Goal: Obtain resource: Download file/media

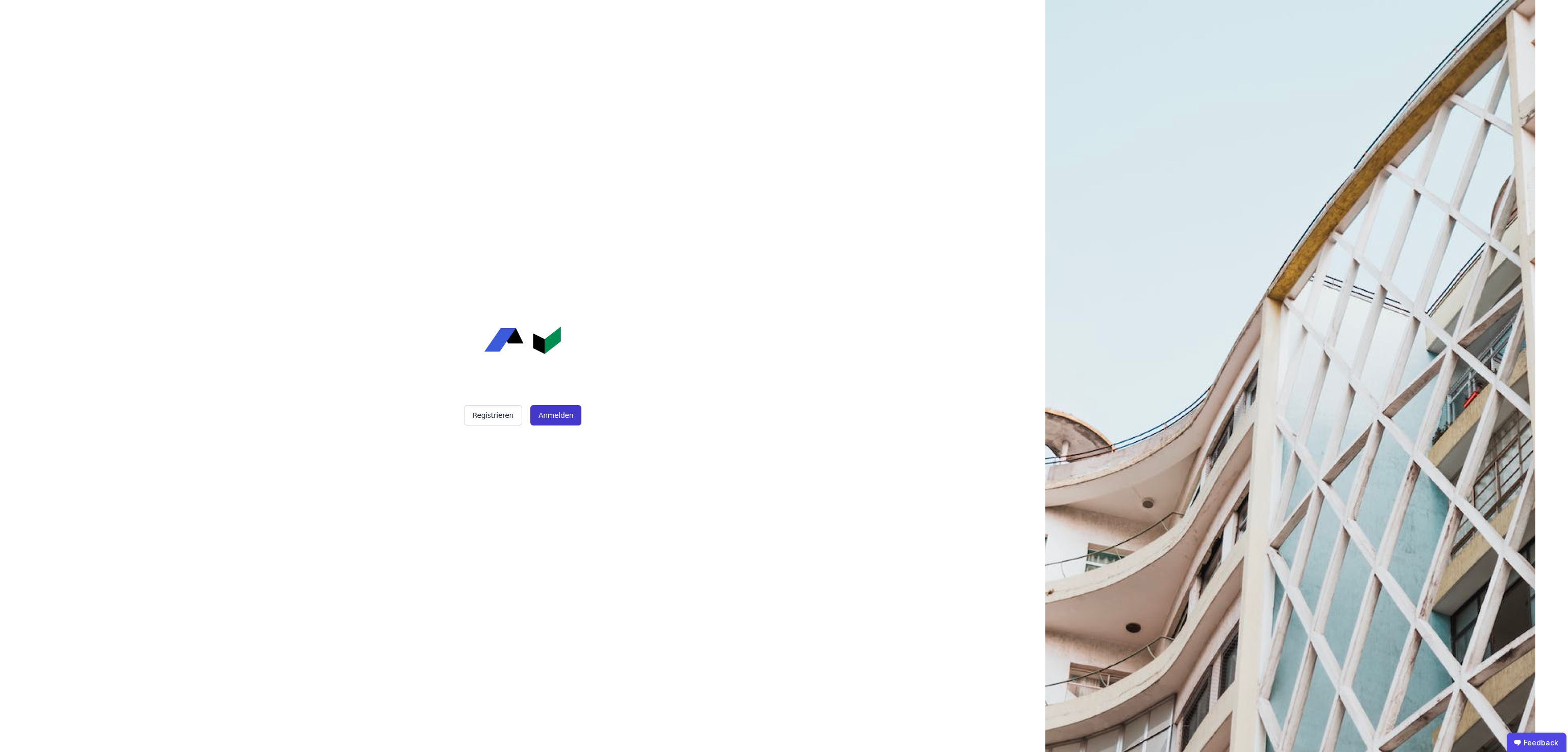
click at [556, 425] on button "Anmelden" at bounding box center [556, 415] width 51 height 21
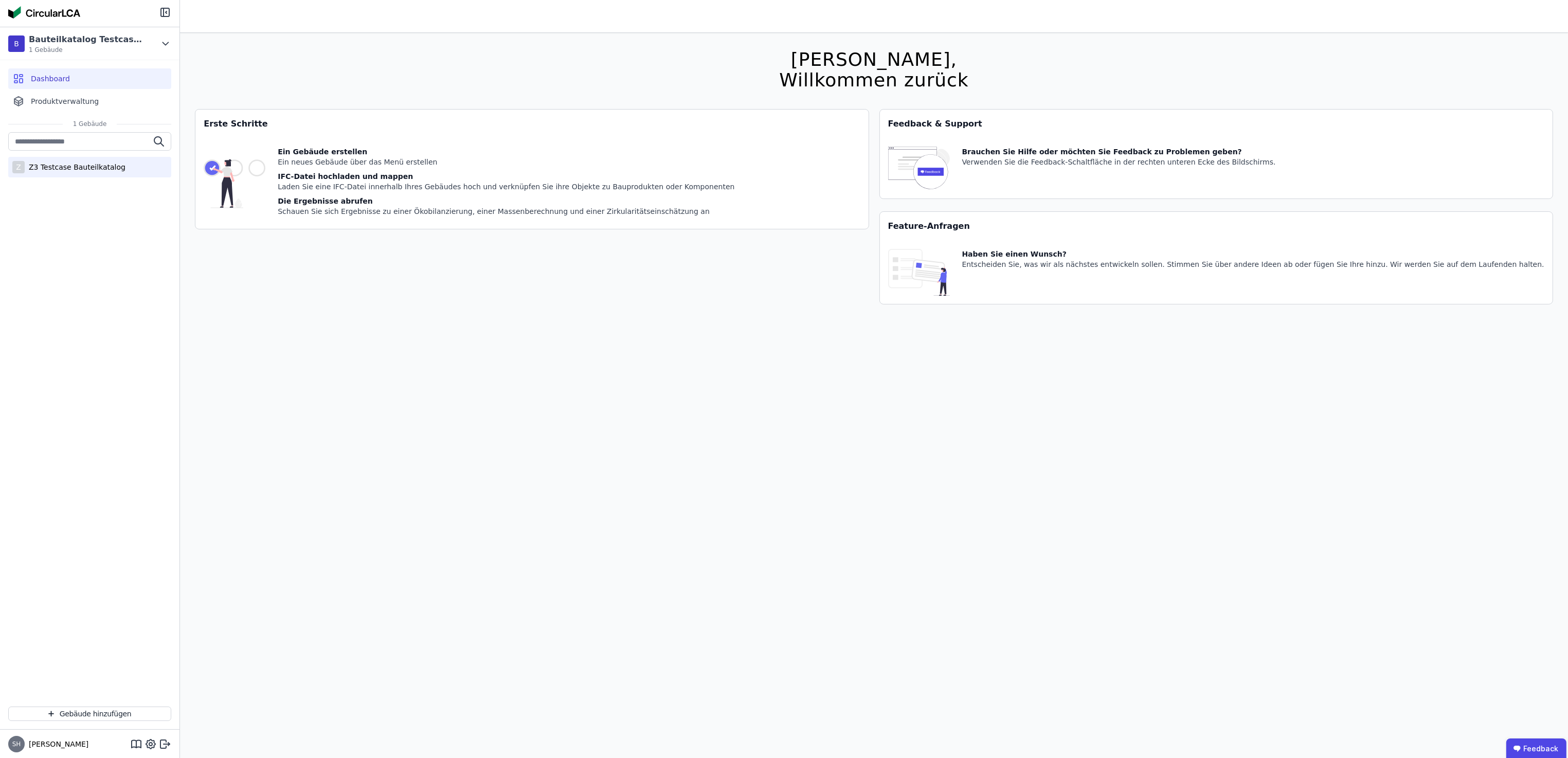
click at [94, 169] on div "Z3 Testcase Bauteilkatalog" at bounding box center [75, 167] width 101 height 10
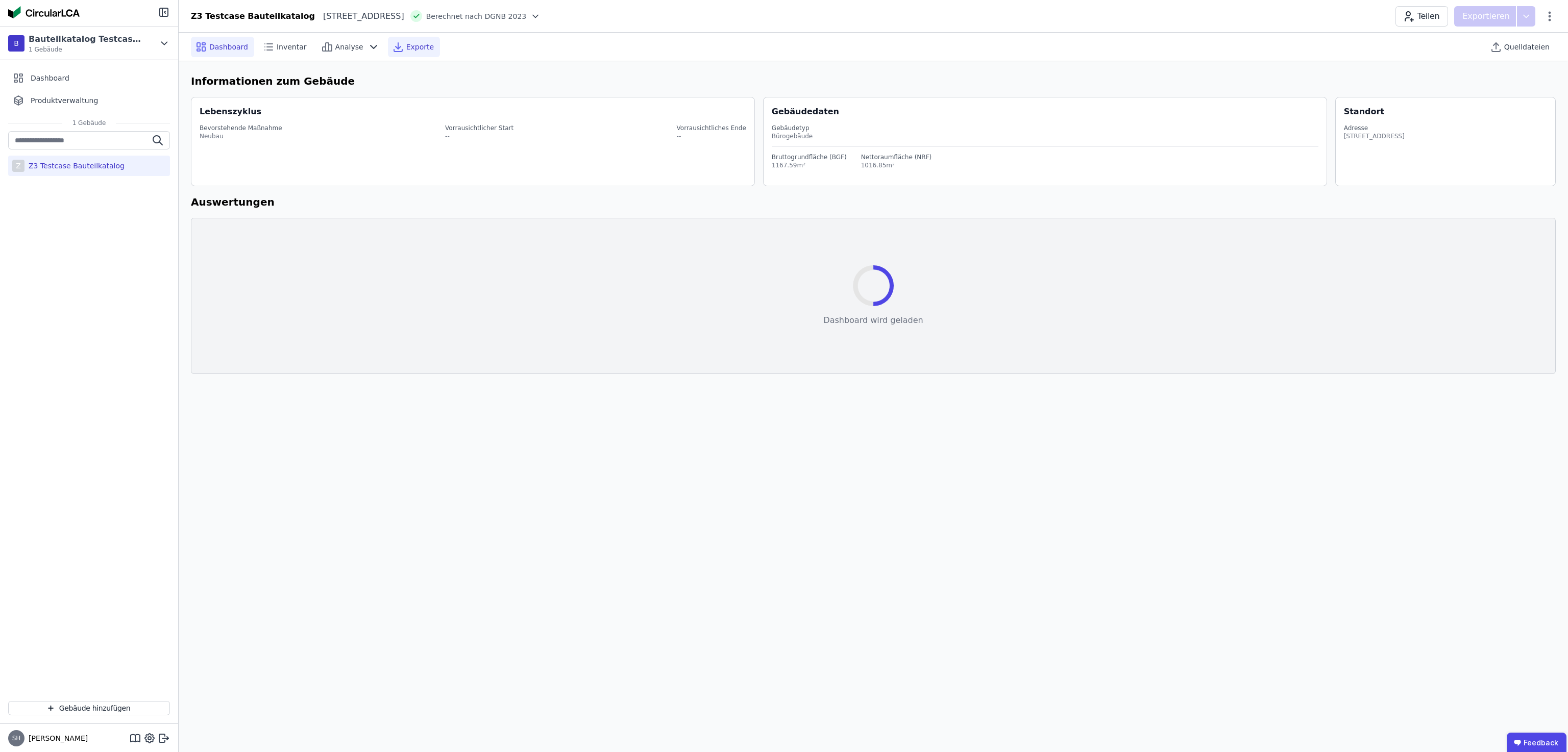
click at [409, 55] on div "Exporte" at bounding box center [413, 47] width 52 height 21
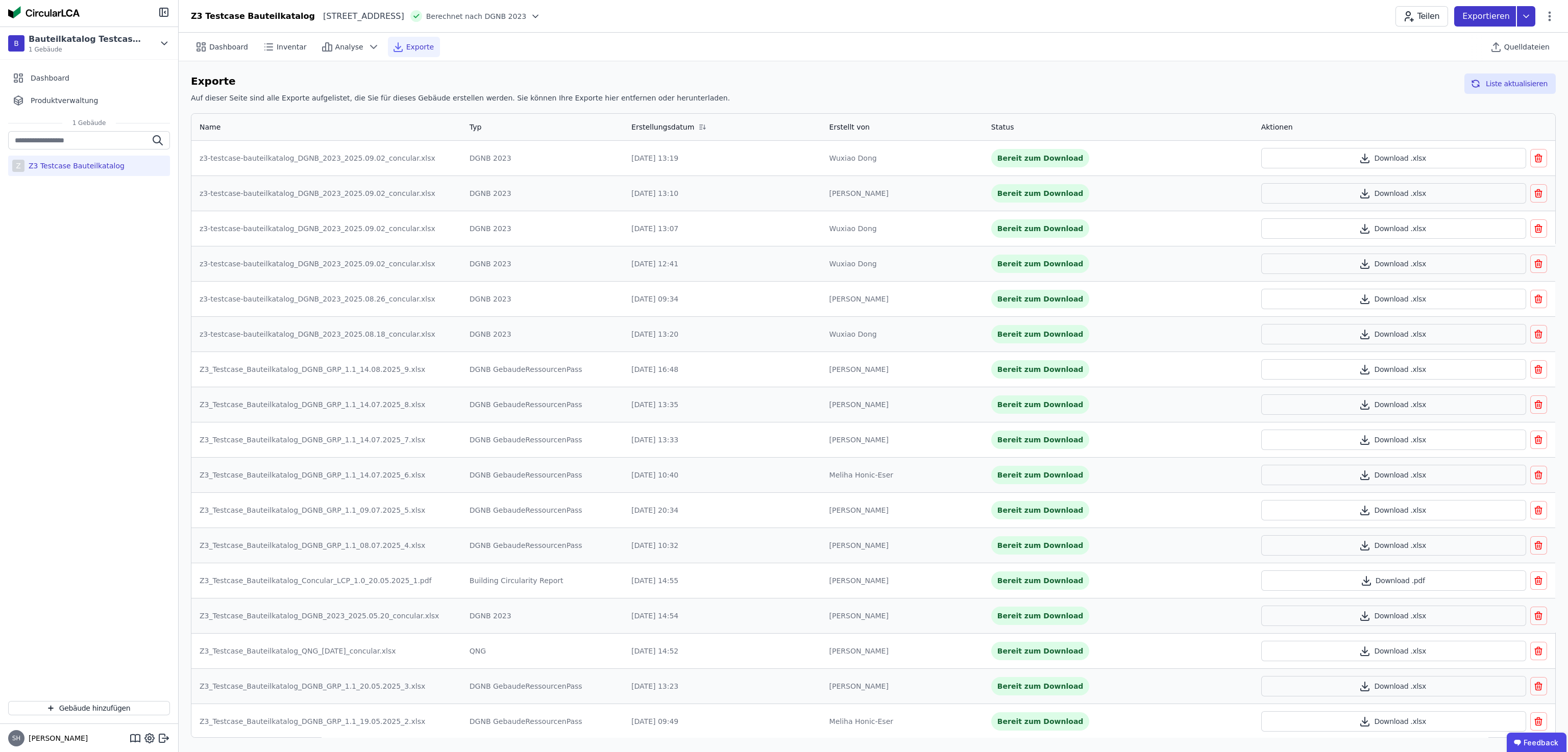
click at [1524, 19] on icon at bounding box center [1526, 16] width 18 height 21
click at [1469, 59] on div "Inventar" at bounding box center [1471, 58] width 128 height 18
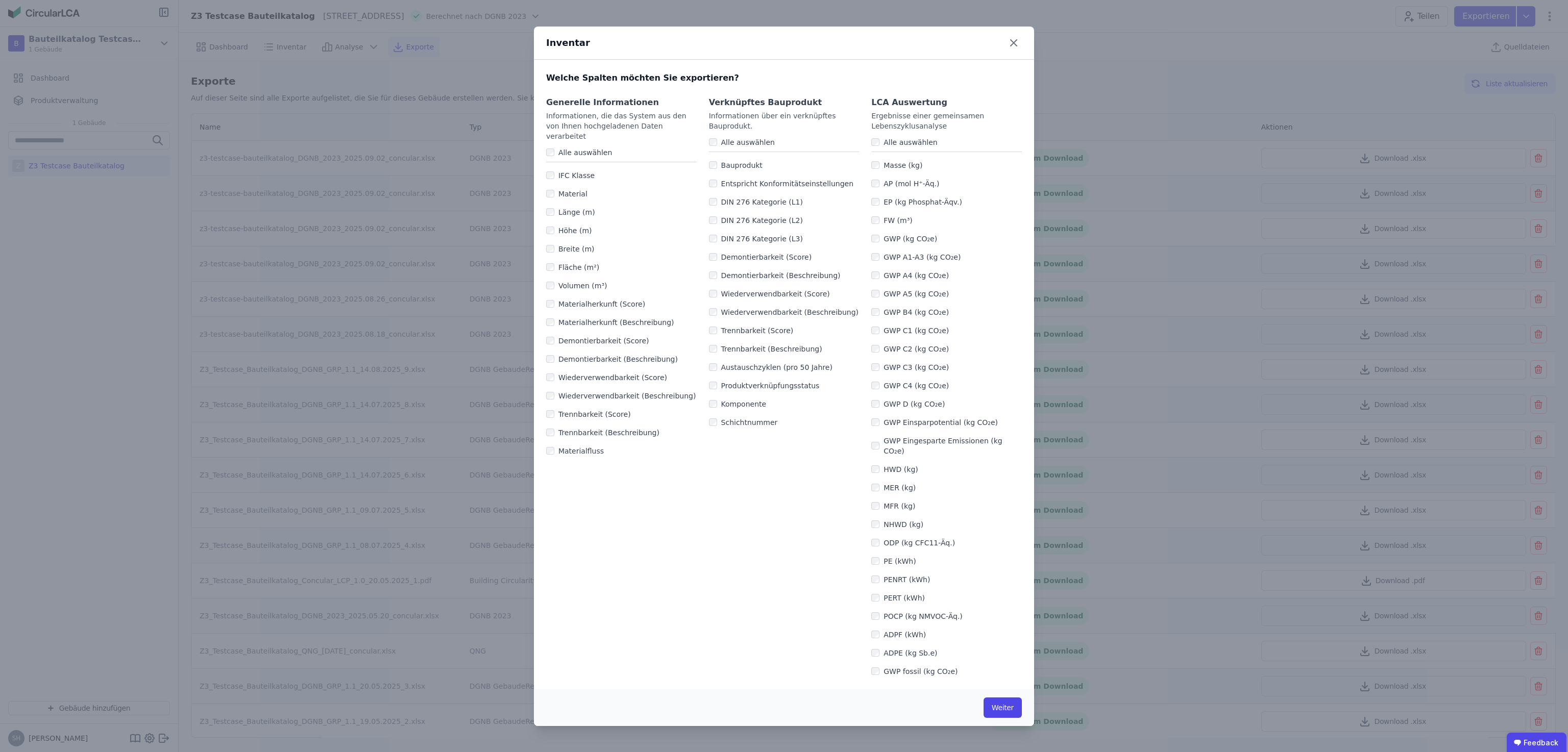
click at [545, 183] on div "Generelle Informationen Informationen, die das System aus den von Ihnen hochgel…" at bounding box center [783, 561] width 500 height 952
click at [553, 185] on div "Material" at bounding box center [621, 194] width 150 height 18
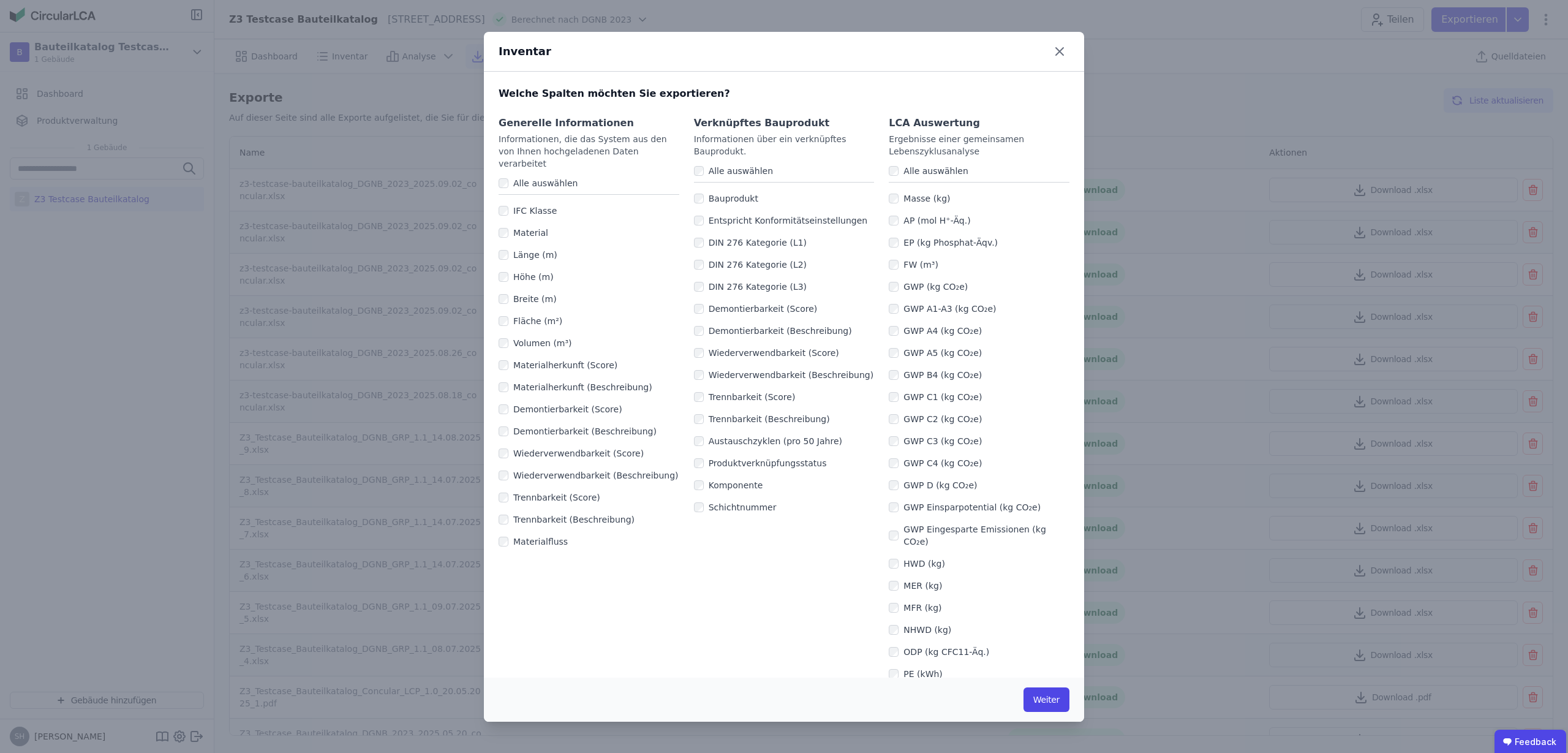
click at [899, 166] on label "Alle auswählen" at bounding box center [933, 171] width 70 height 12
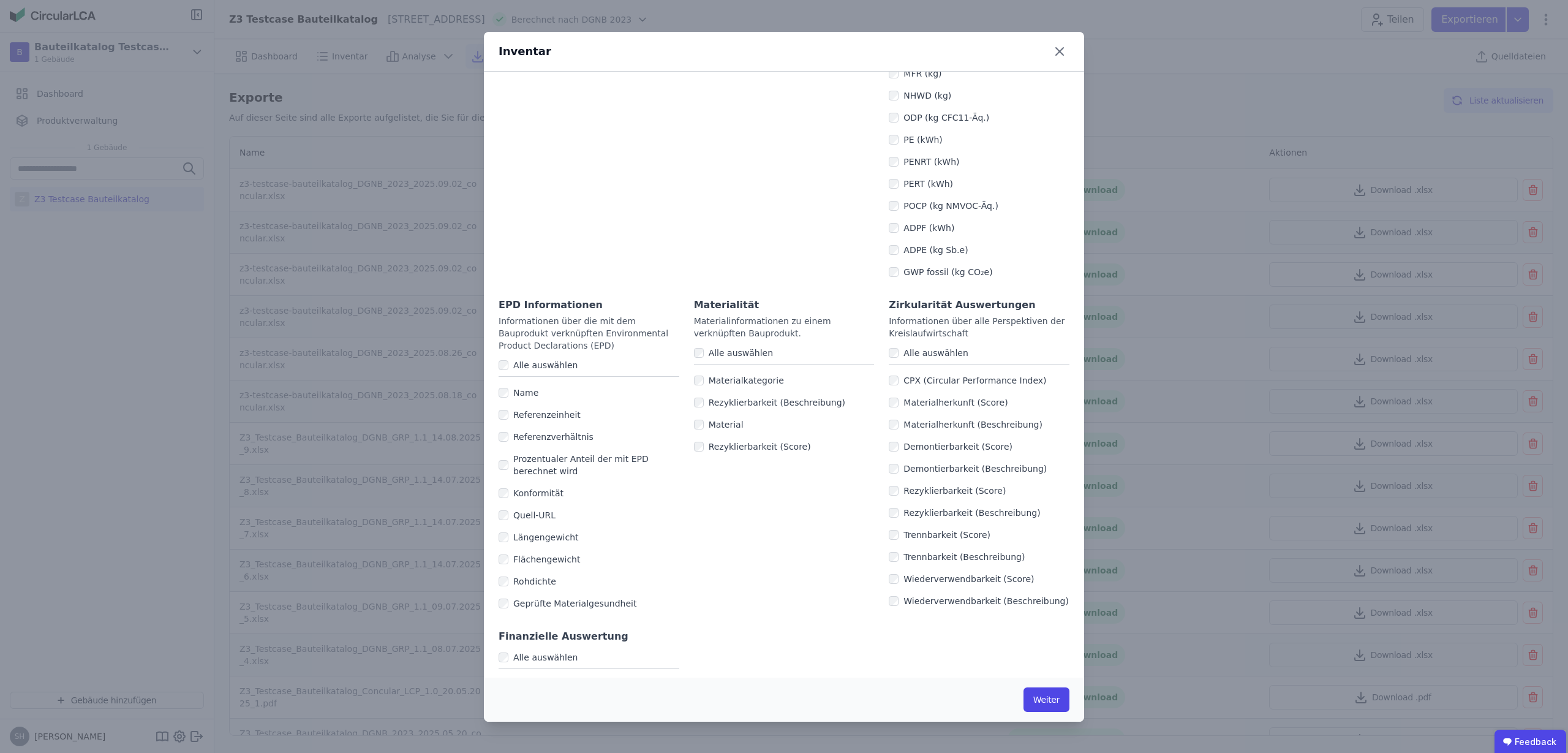
scroll to position [535, 0]
click at [507, 352] on div "Alle auswählen" at bounding box center [588, 364] width 181 height 23
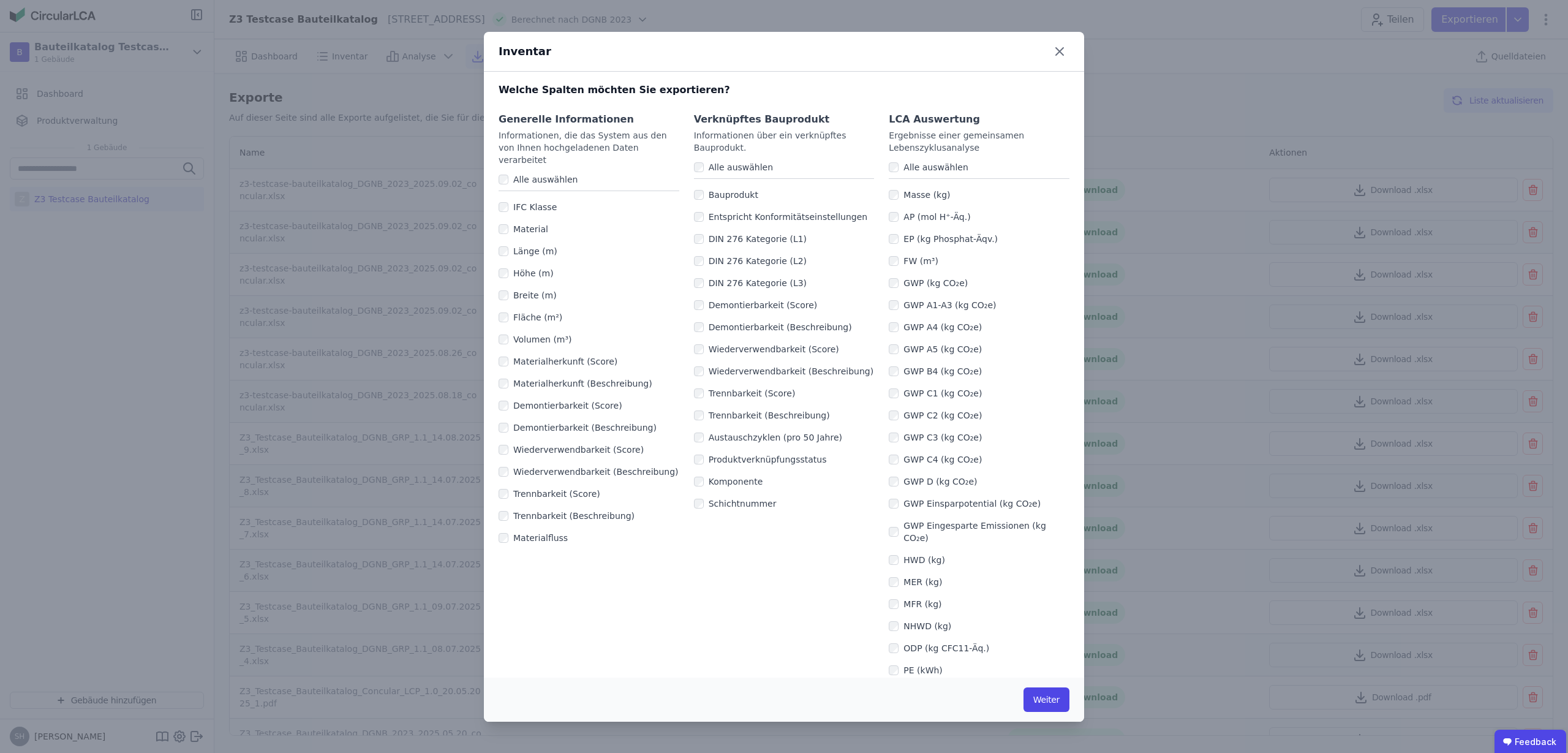
scroll to position [0, 0]
click at [1041, 702] on button "Weiter" at bounding box center [1047, 699] width 46 height 25
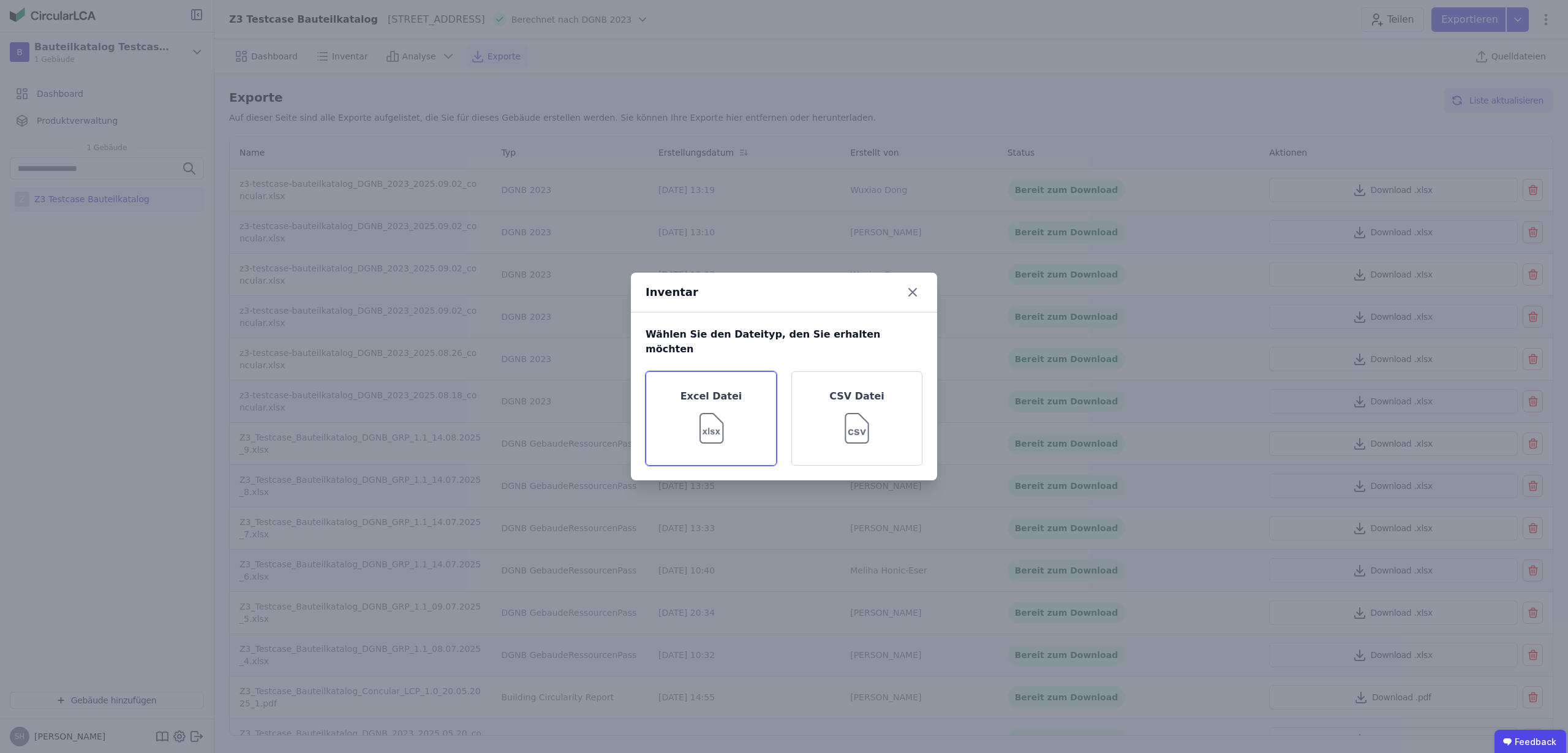
click at [726, 416] on img at bounding box center [711, 425] width 40 height 44
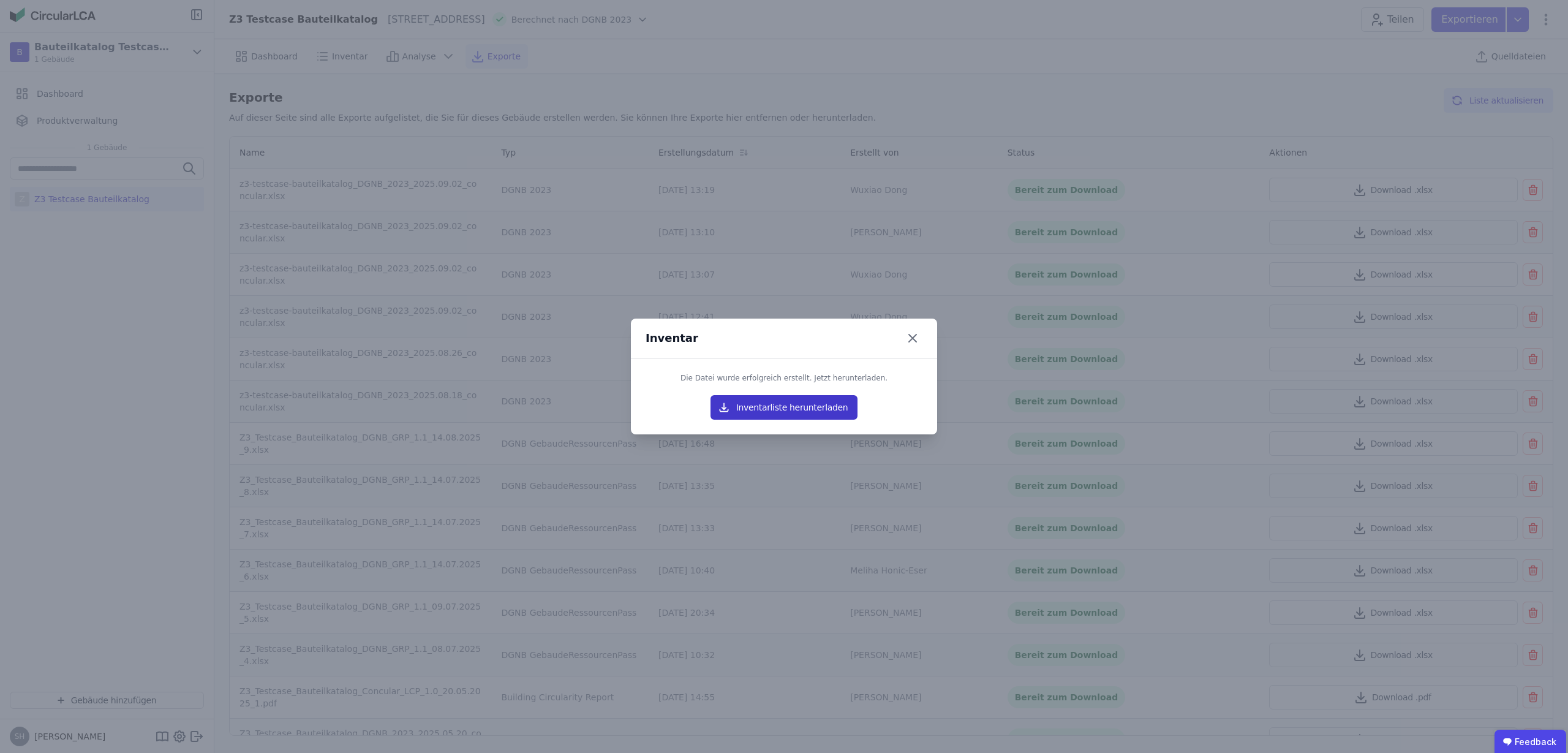
click at [802, 400] on button "Inventarliste herunterladen" at bounding box center [784, 408] width 147 height 25
click at [906, 339] on icon at bounding box center [913, 338] width 19 height 19
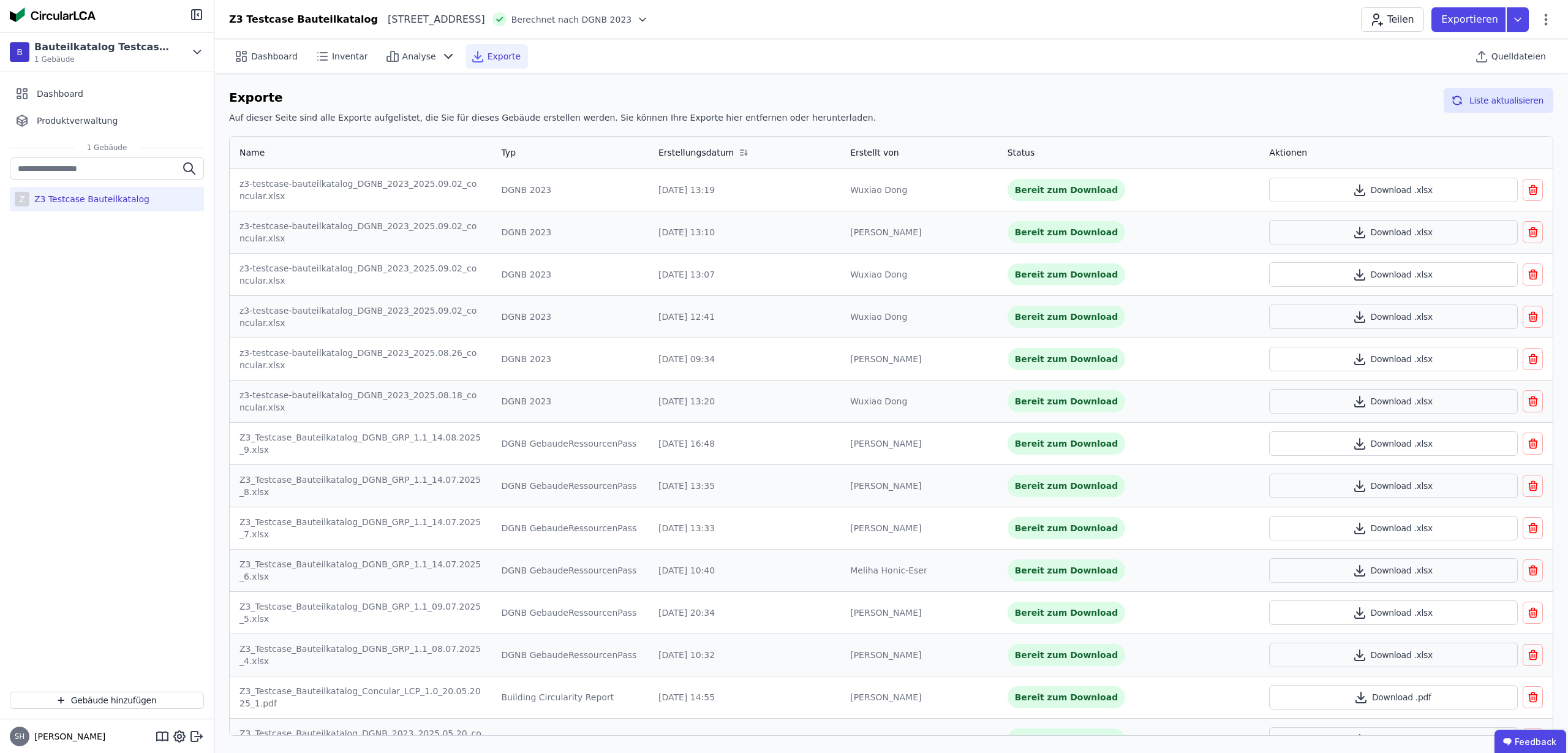
click at [474, 52] on div "Exporte" at bounding box center [496, 56] width 63 height 25
click at [1525, 17] on icon at bounding box center [1518, 19] width 22 height 25
click at [1457, 74] on div "Inventar" at bounding box center [1452, 70] width 153 height 22
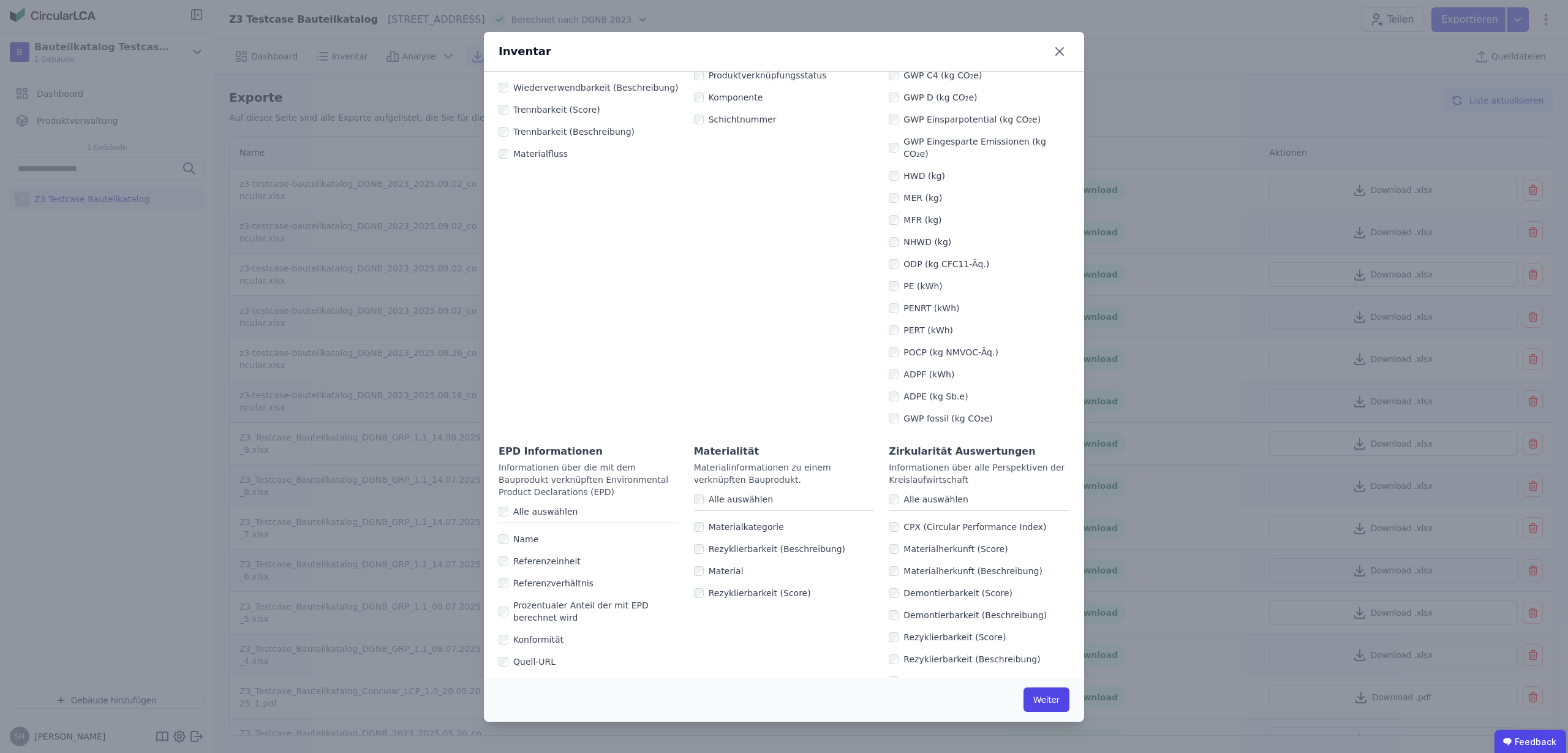
scroll to position [460, 0]
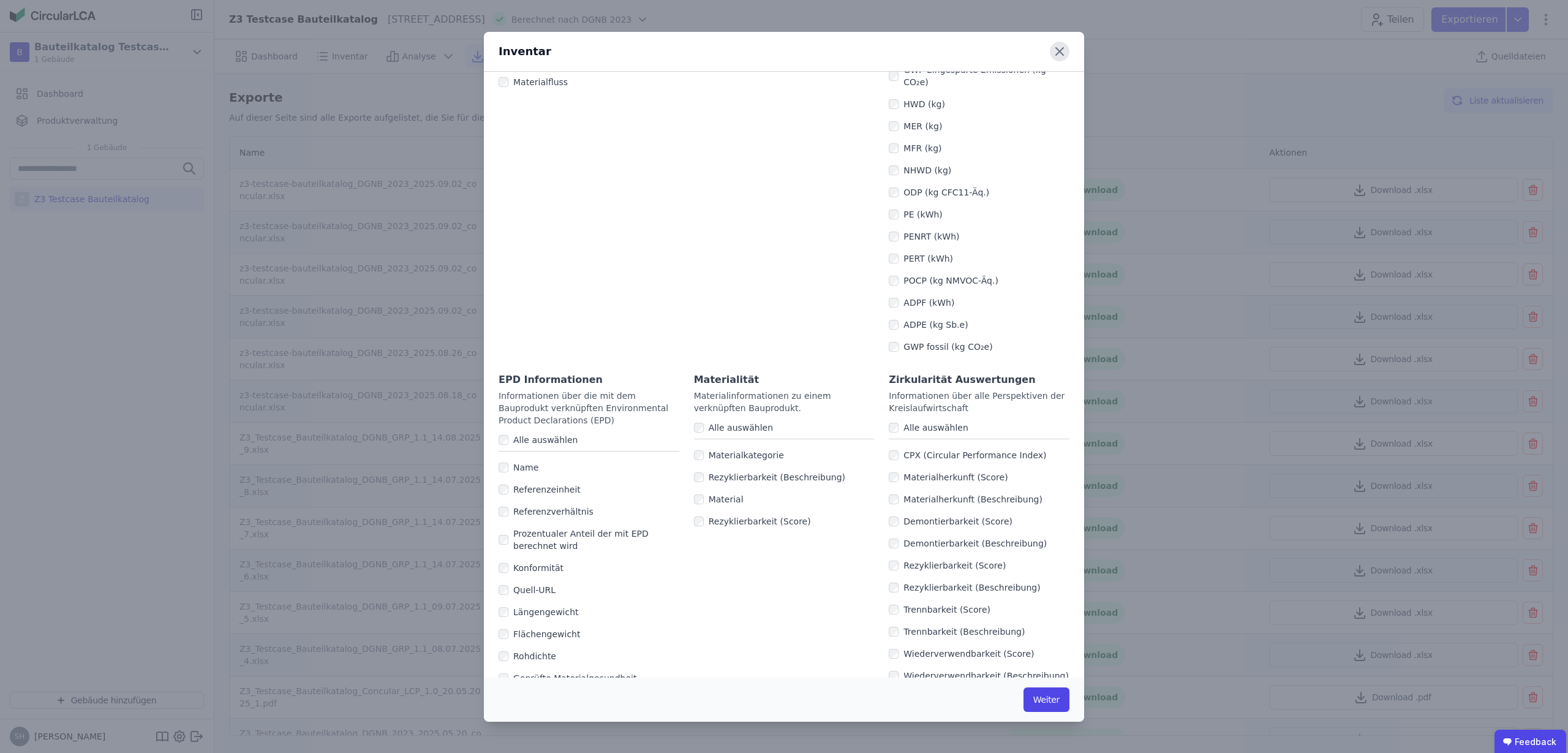
click at [1062, 49] on icon at bounding box center [1060, 51] width 19 height 19
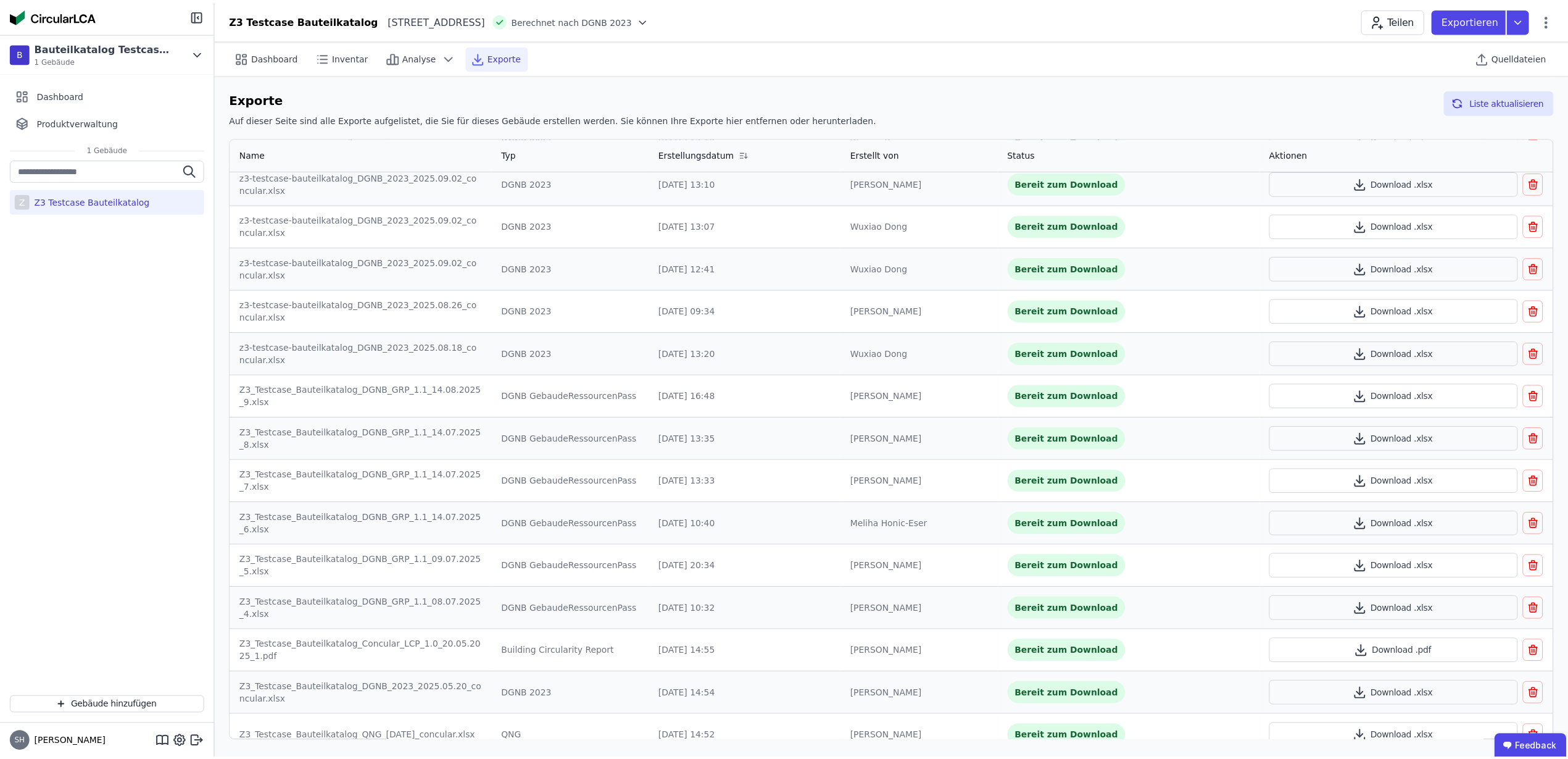
scroll to position [0, 0]
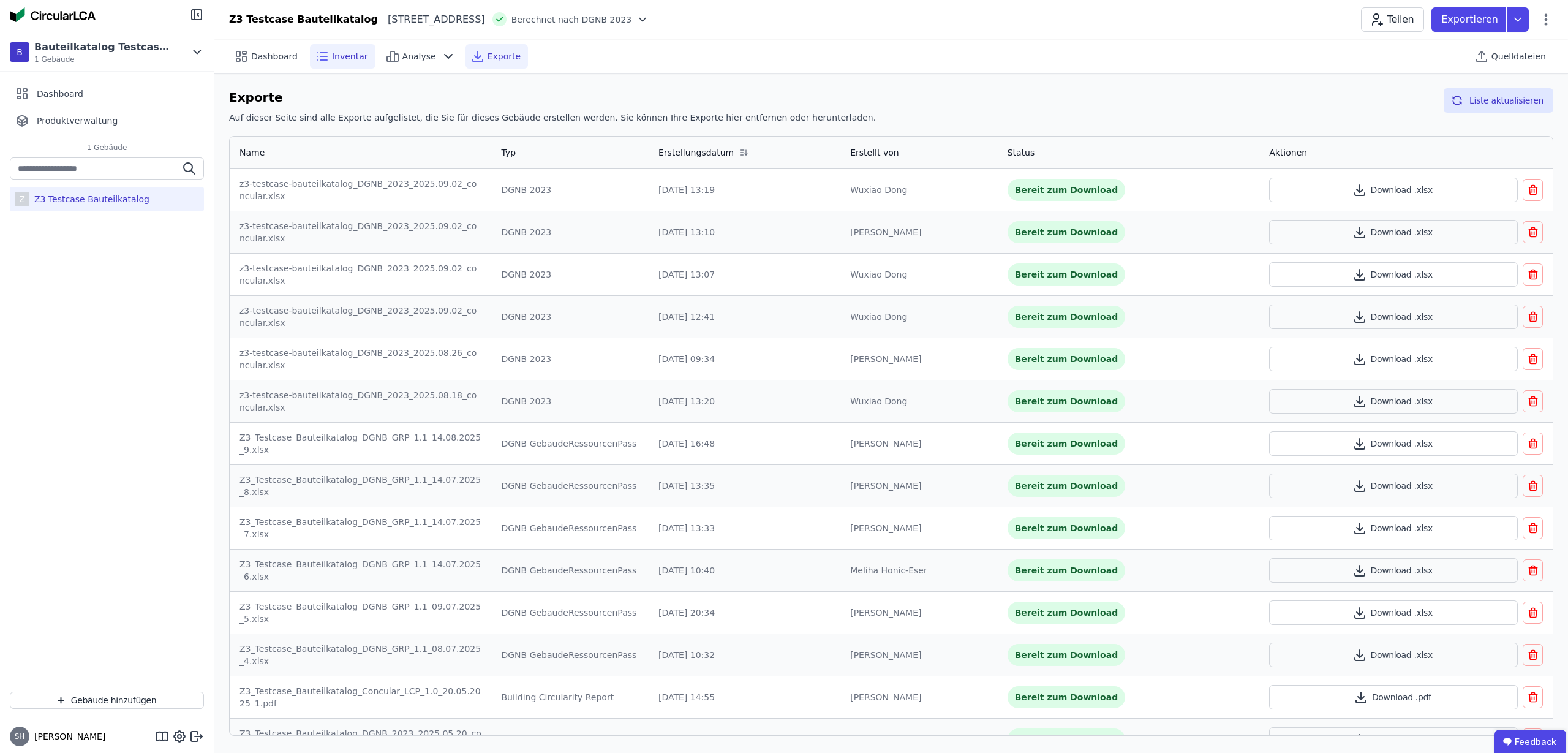
click at [335, 55] on span "Inventar" at bounding box center [350, 56] width 36 height 12
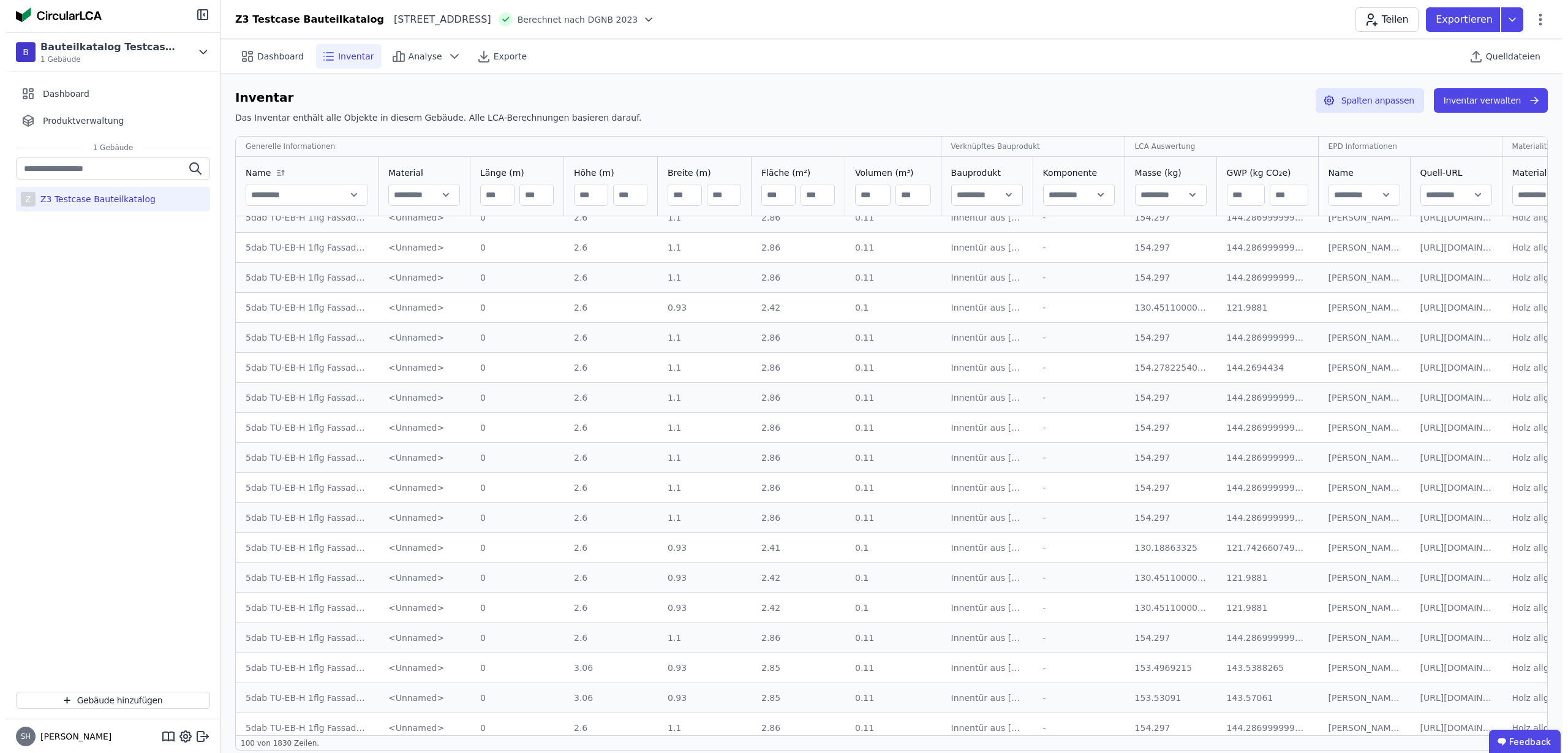
scroll to position [153, 0]
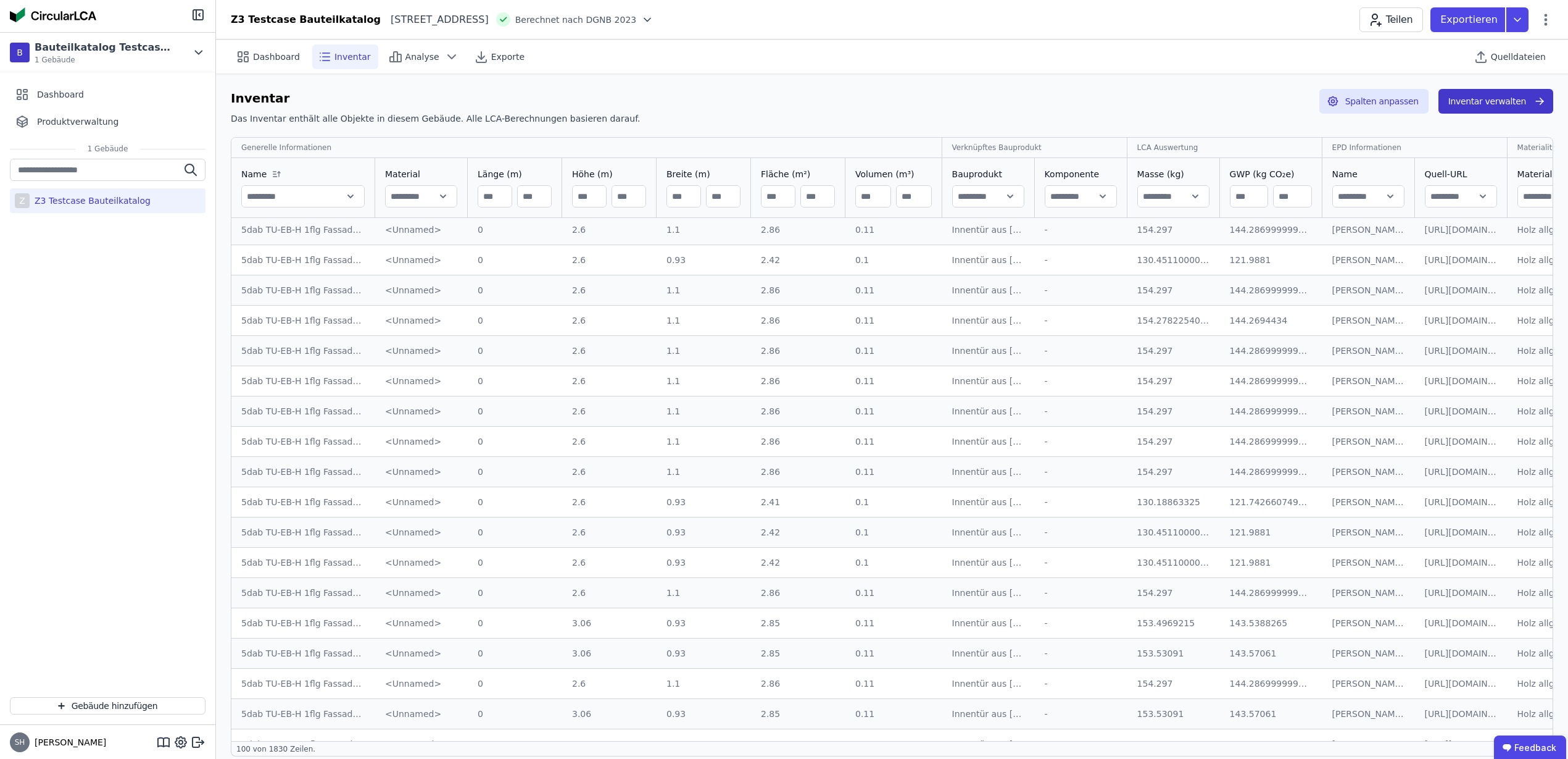
click at [1488, 112] on button "Inventar verwalten" at bounding box center [1495, 101] width 114 height 25
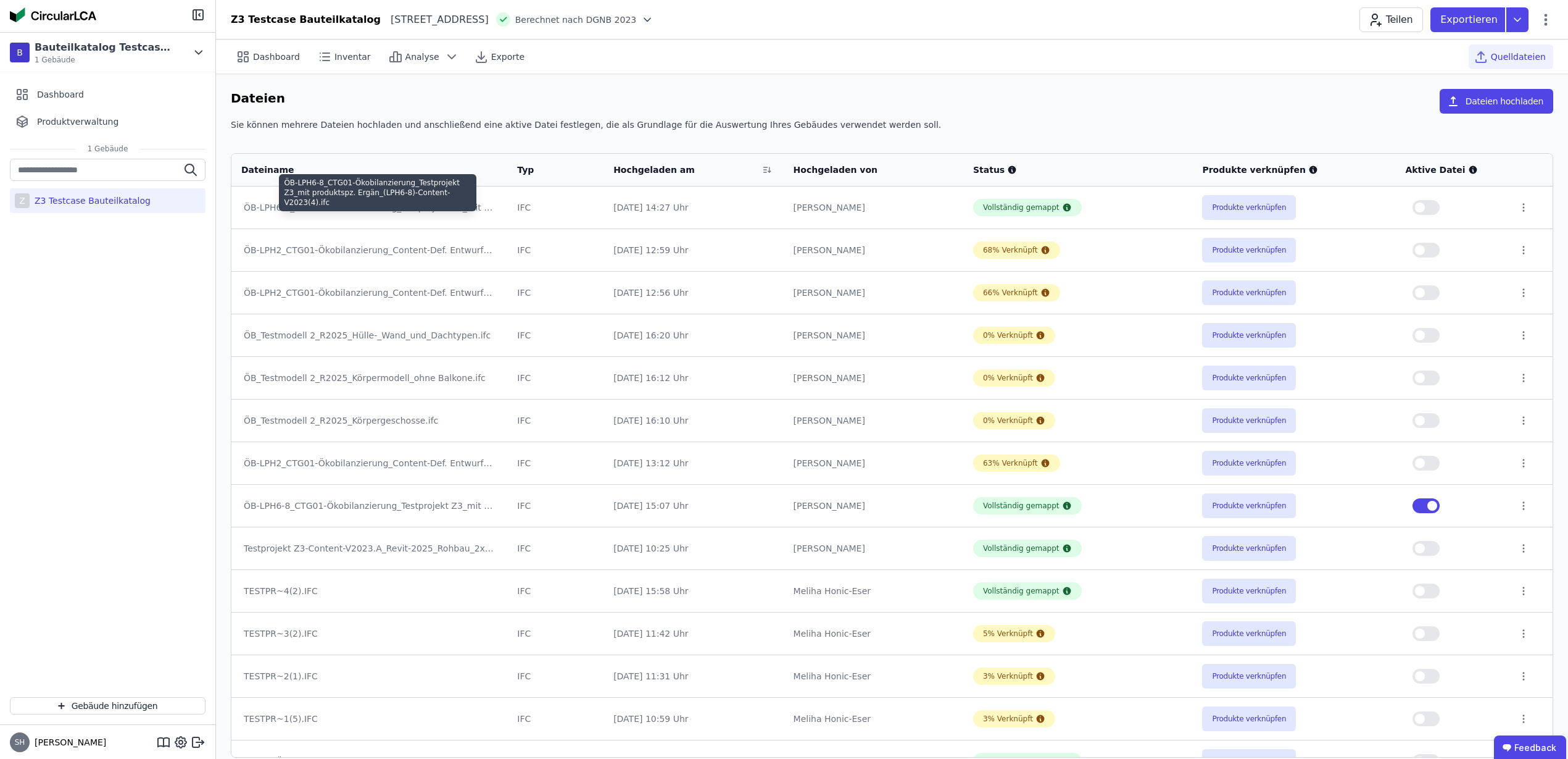
click at [353, 210] on div "ÖB-LPH6-8_CTG01-Ökobilanzierung_Testprojekt Z3_mit produktspz. Ergän_(LPH6-8)-C…" at bounding box center [369, 208] width 251 height 12
click at [1257, 511] on button "Produkte verknüpfen" at bounding box center [1249, 506] width 94 height 25
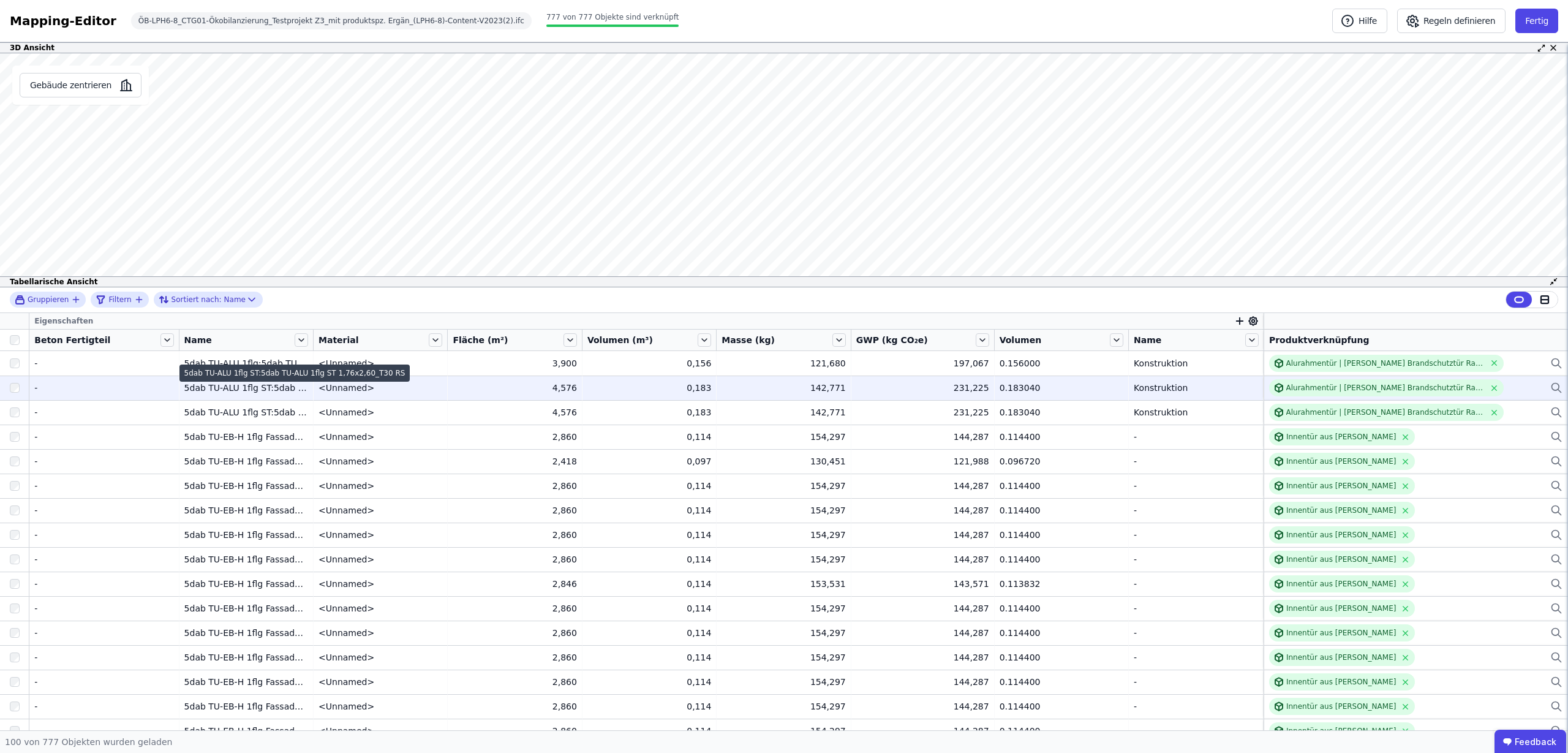
click at [222, 388] on div "5dab TU-ALU 1flg ST:5dab TU-ALU 1flg ST 1,76x2,60_T30 RS" at bounding box center [246, 388] width 123 height 12
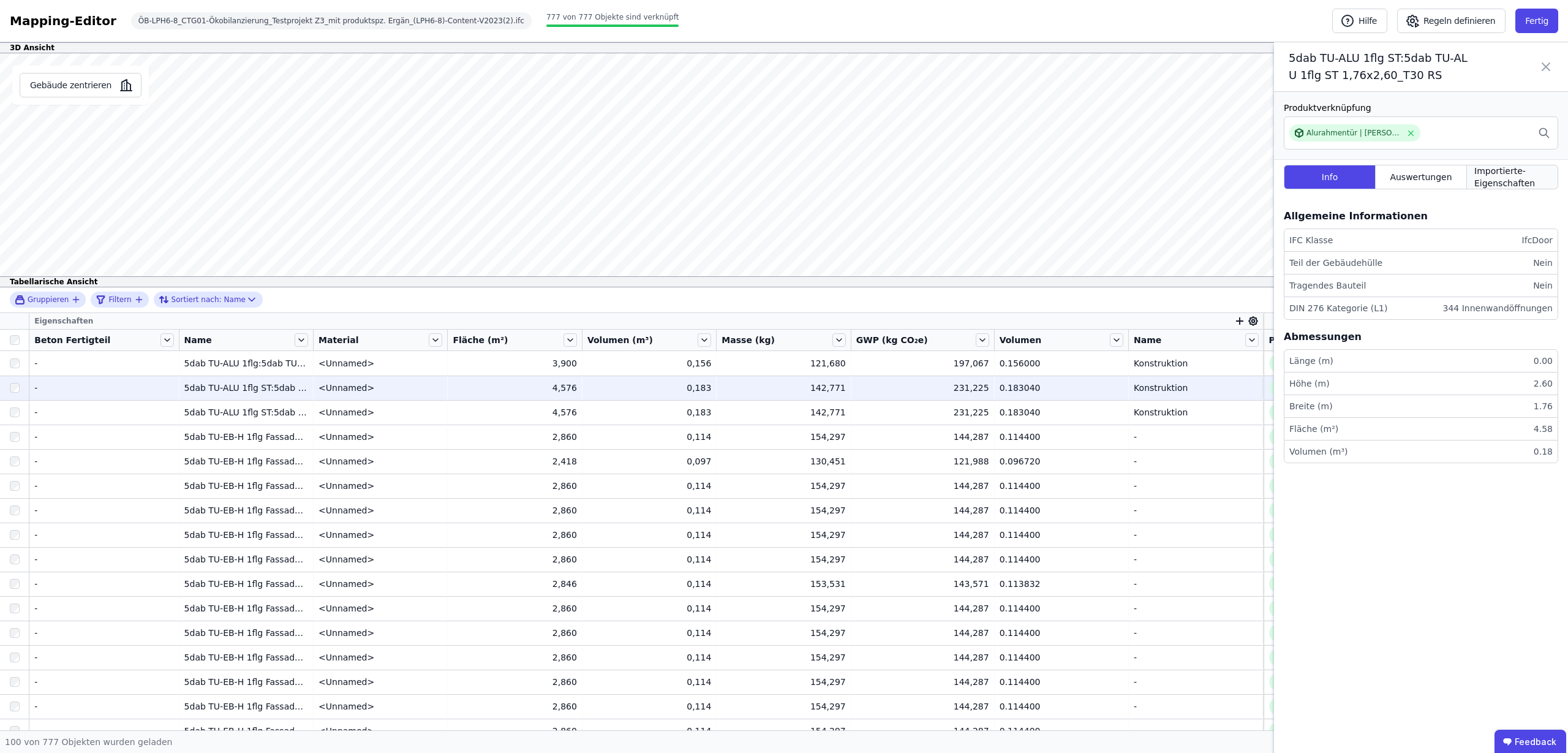
click at [1507, 178] on span "Importierte-Eigenschaften" at bounding box center [1513, 177] width 76 height 25
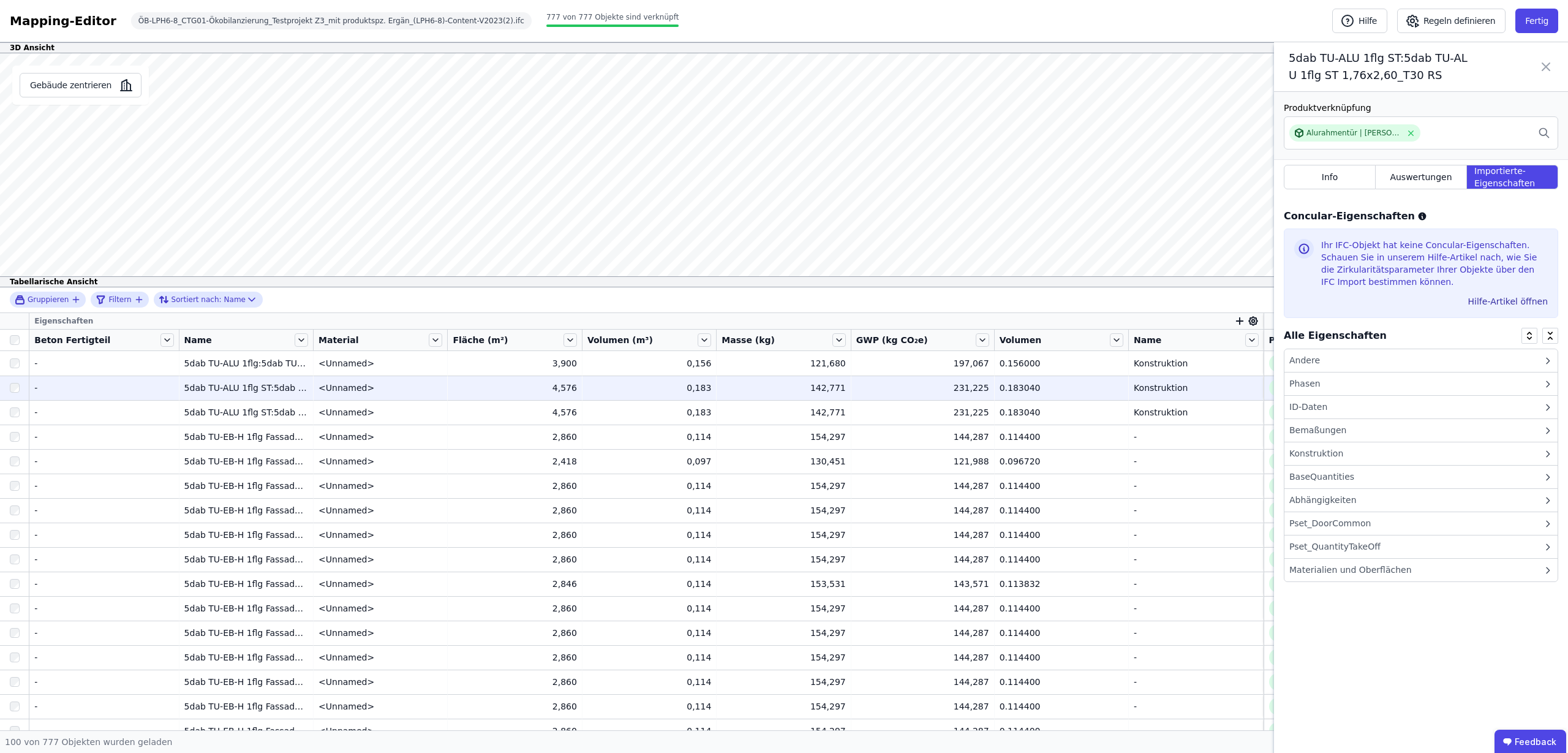
click at [1408, 363] on div "Andere" at bounding box center [1421, 360] width 273 height 23
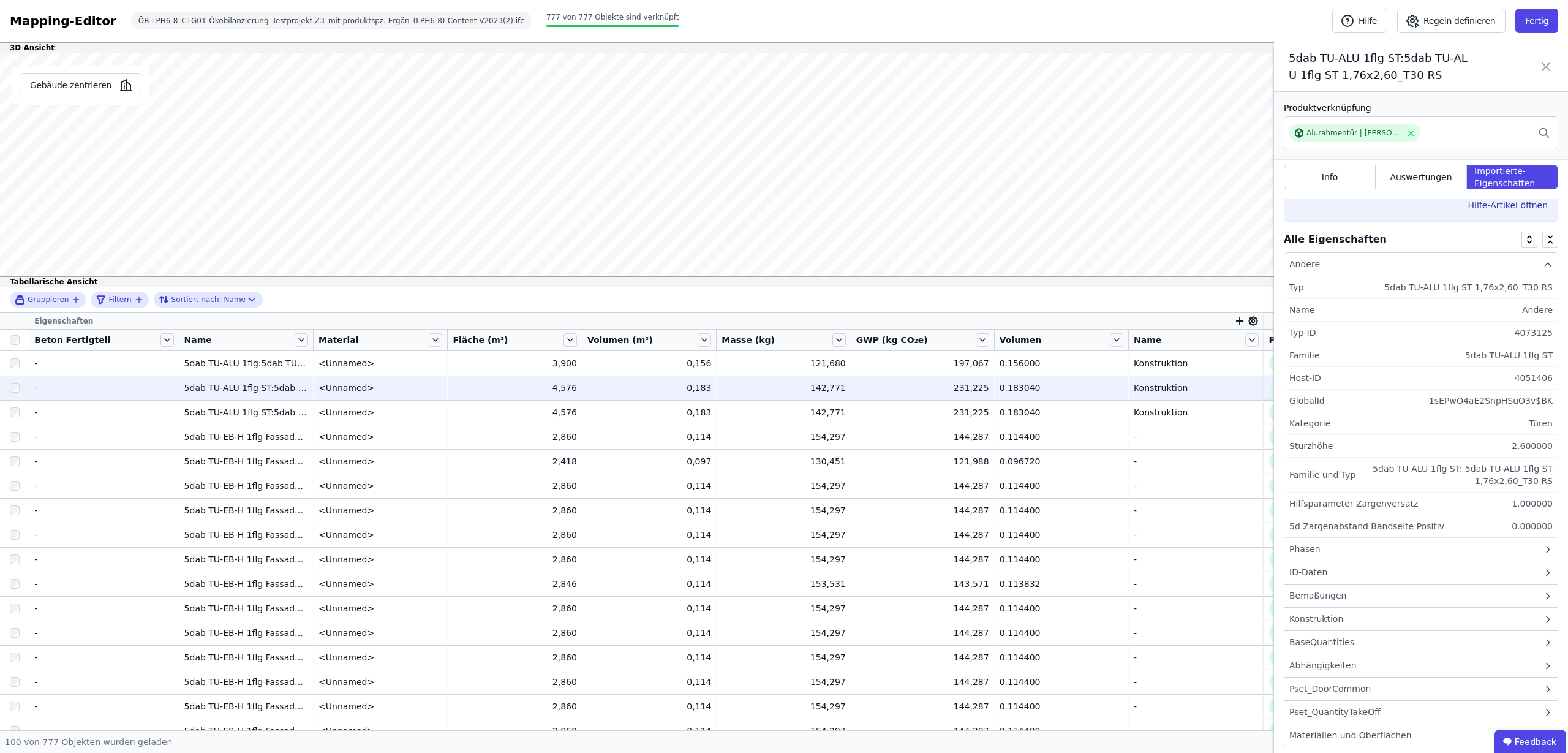
scroll to position [107, 0]
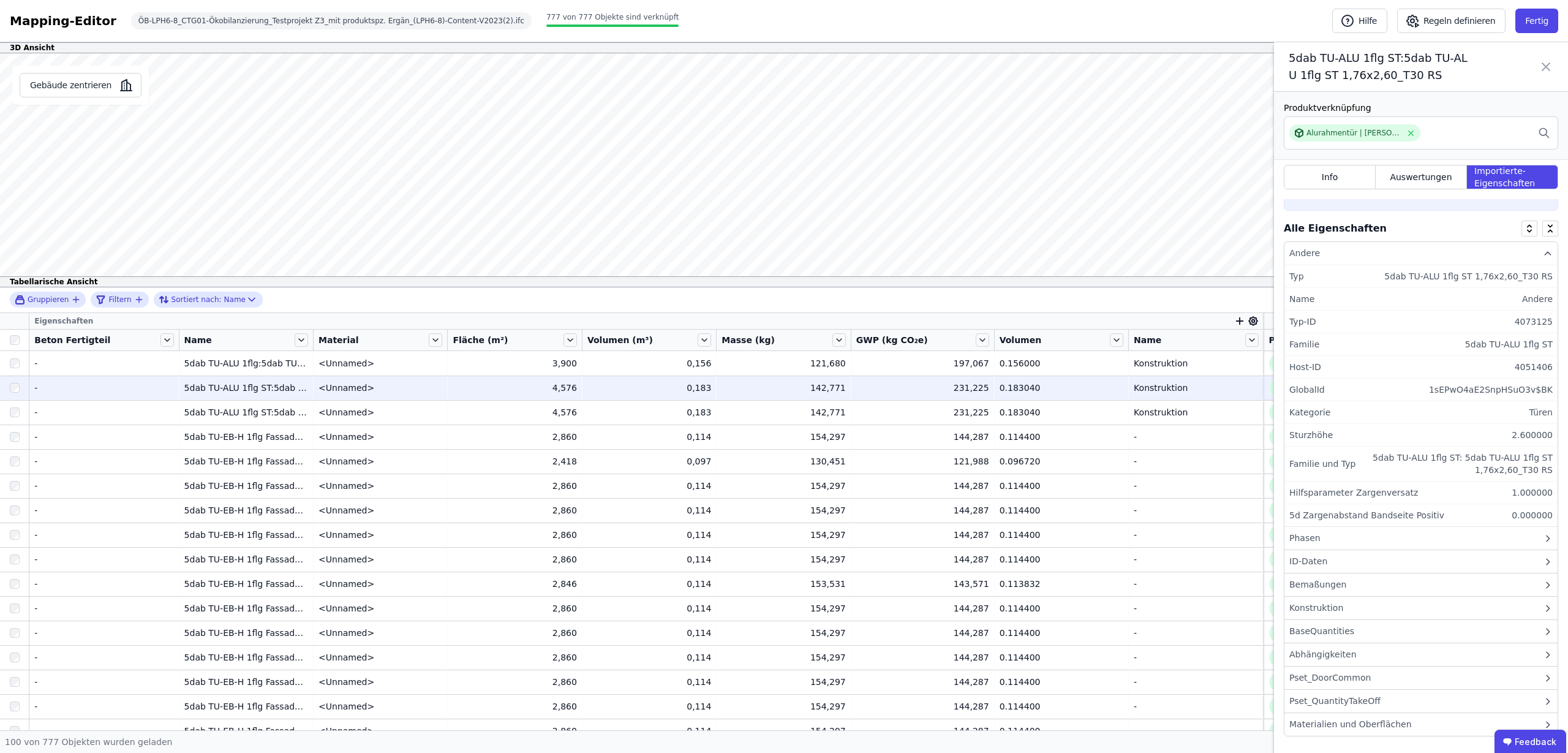
click at [1379, 539] on div "Phasen" at bounding box center [1421, 538] width 273 height 23
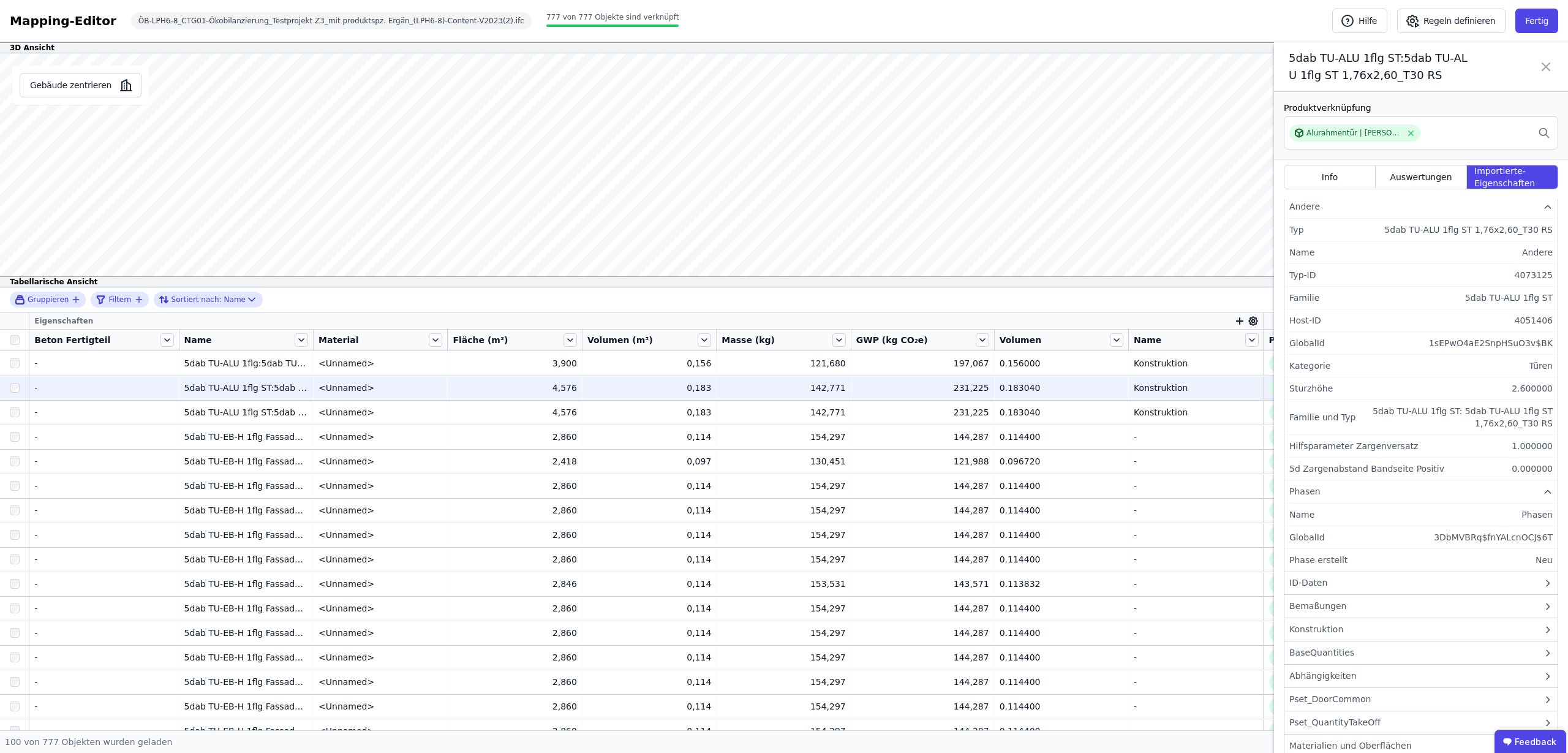
scroll to position [175, 0]
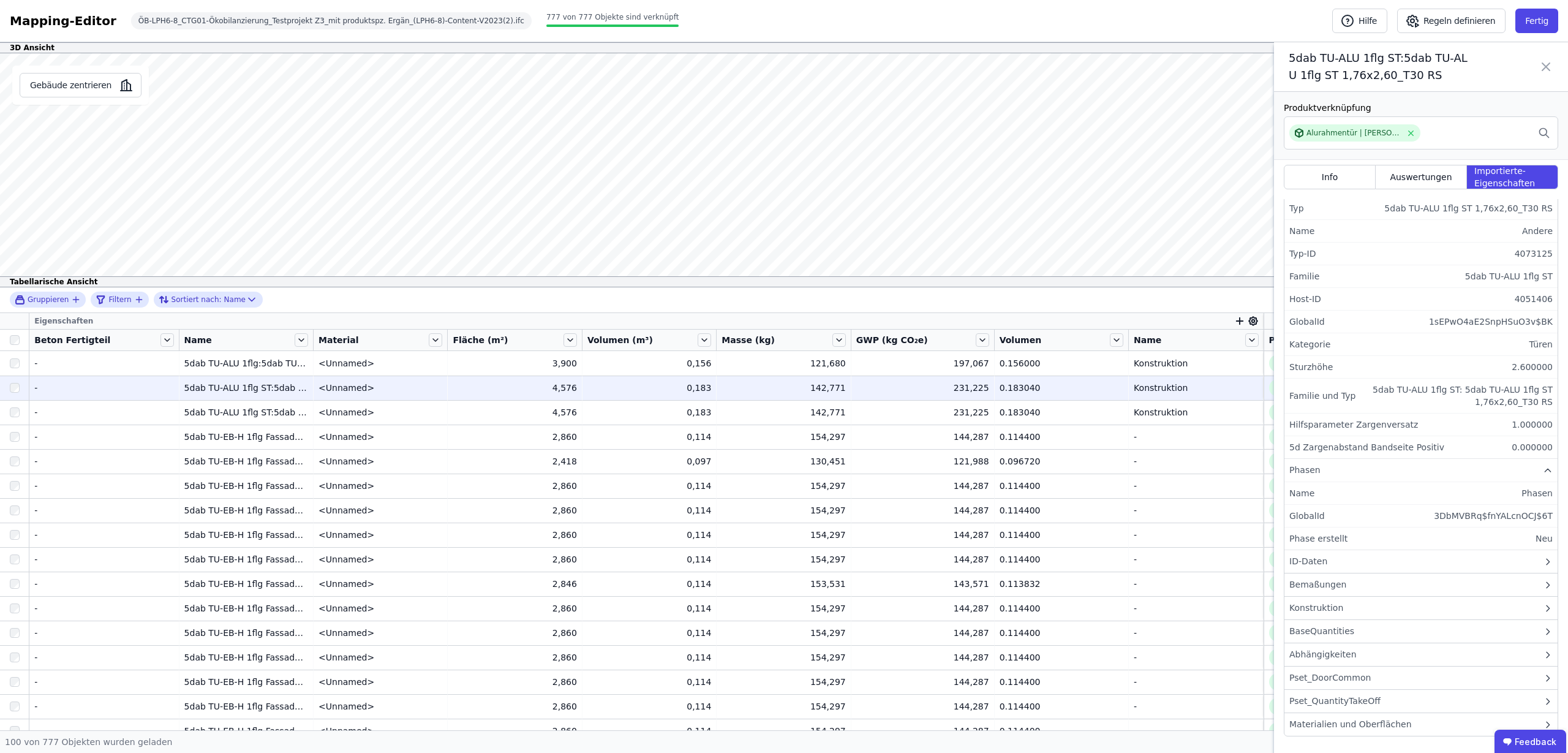
click at [1330, 559] on div "ID-Daten" at bounding box center [1421, 561] width 273 height 23
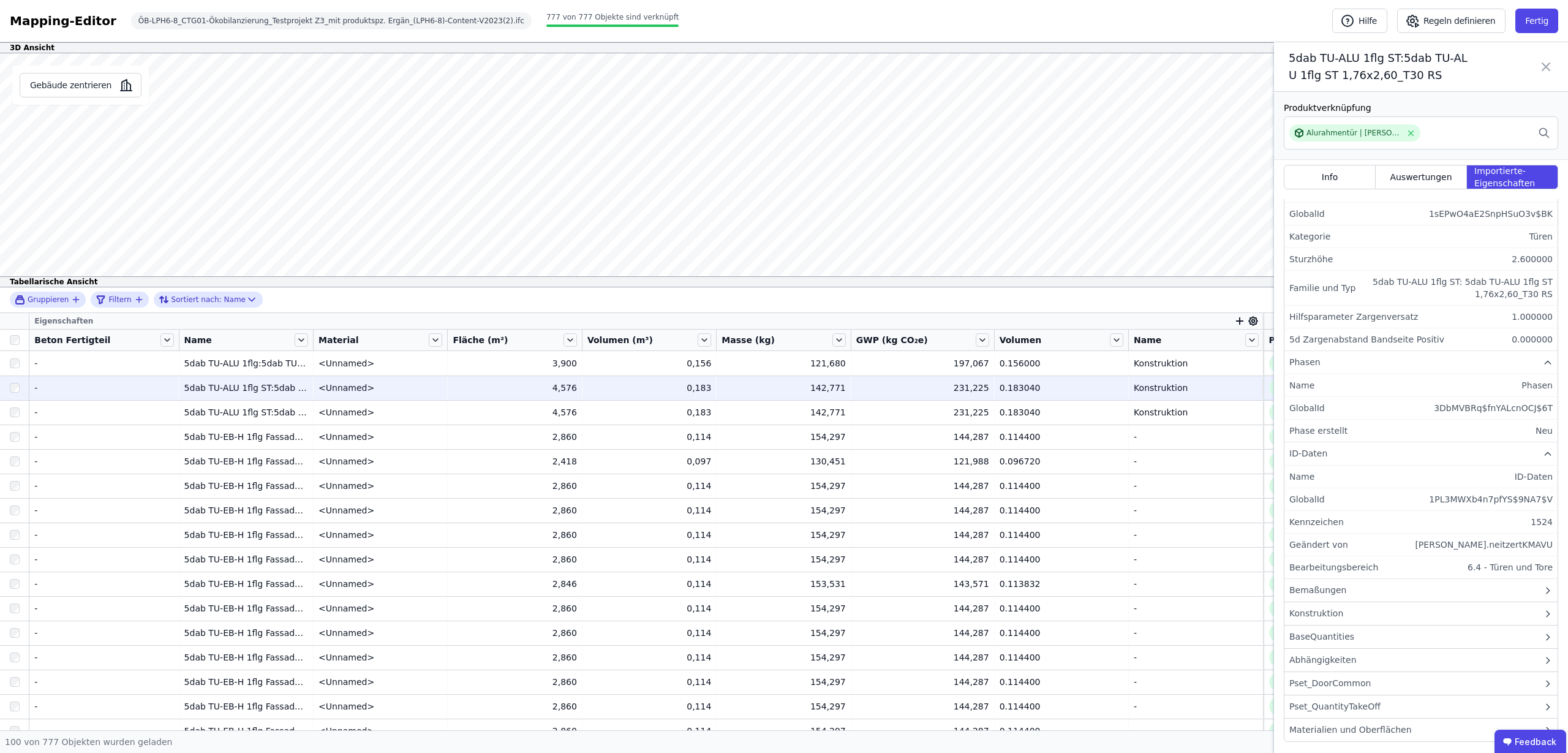
scroll to position [289, 0]
click at [1342, 587] on div "Bemaßungen" at bounding box center [1421, 585] width 273 height 23
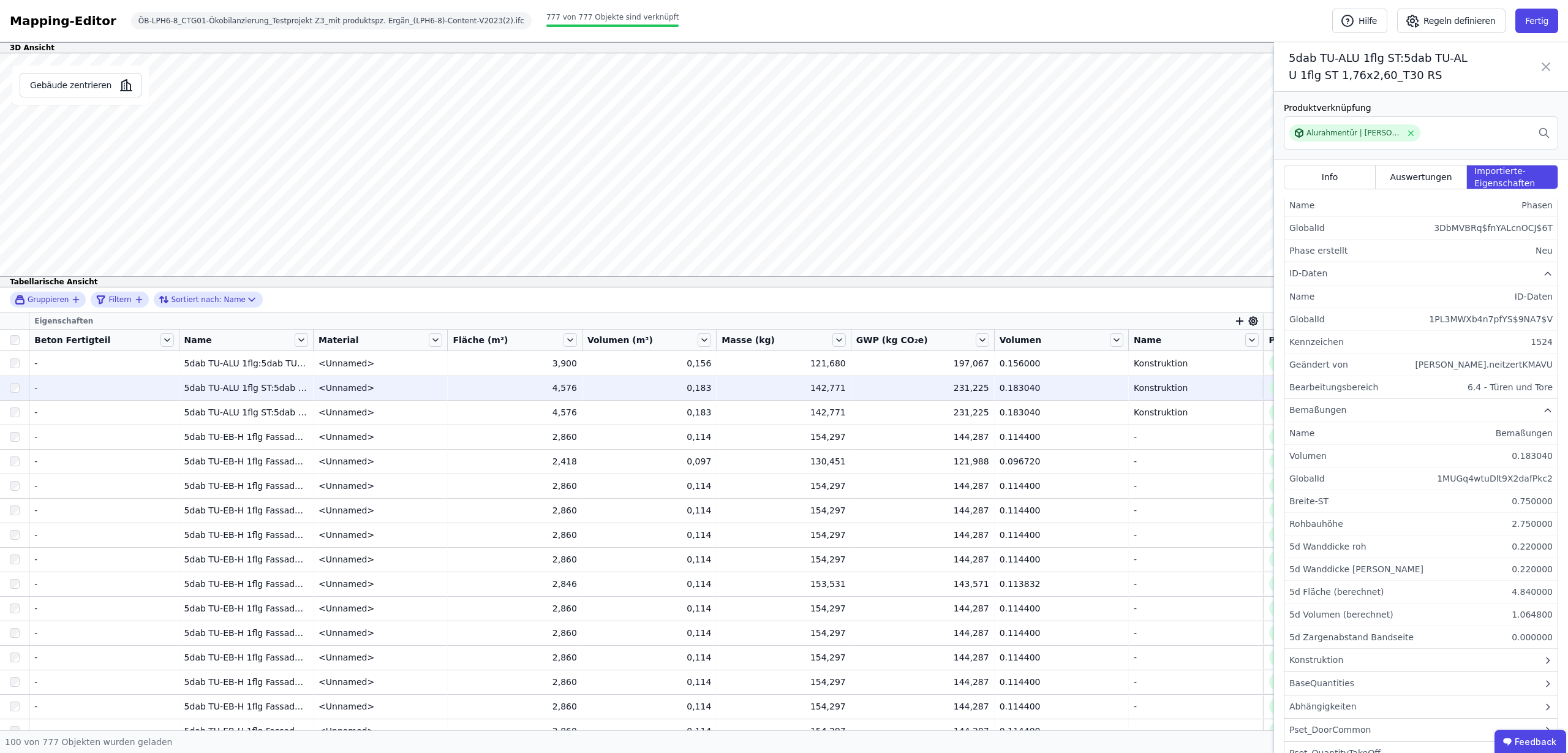
scroll to position [515, 0]
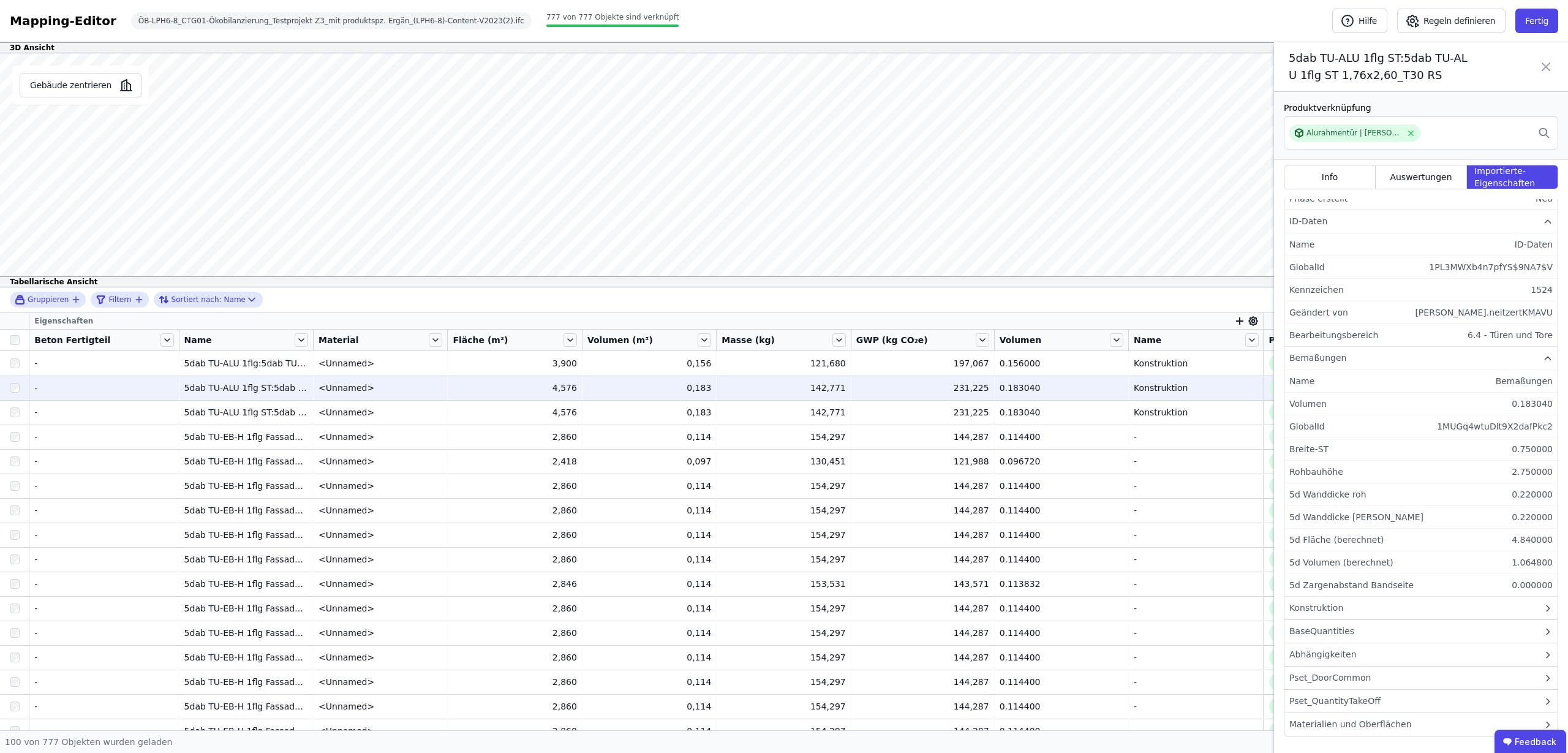
click at [1344, 605] on div "Konstruktion" at bounding box center [1421, 608] width 273 height 23
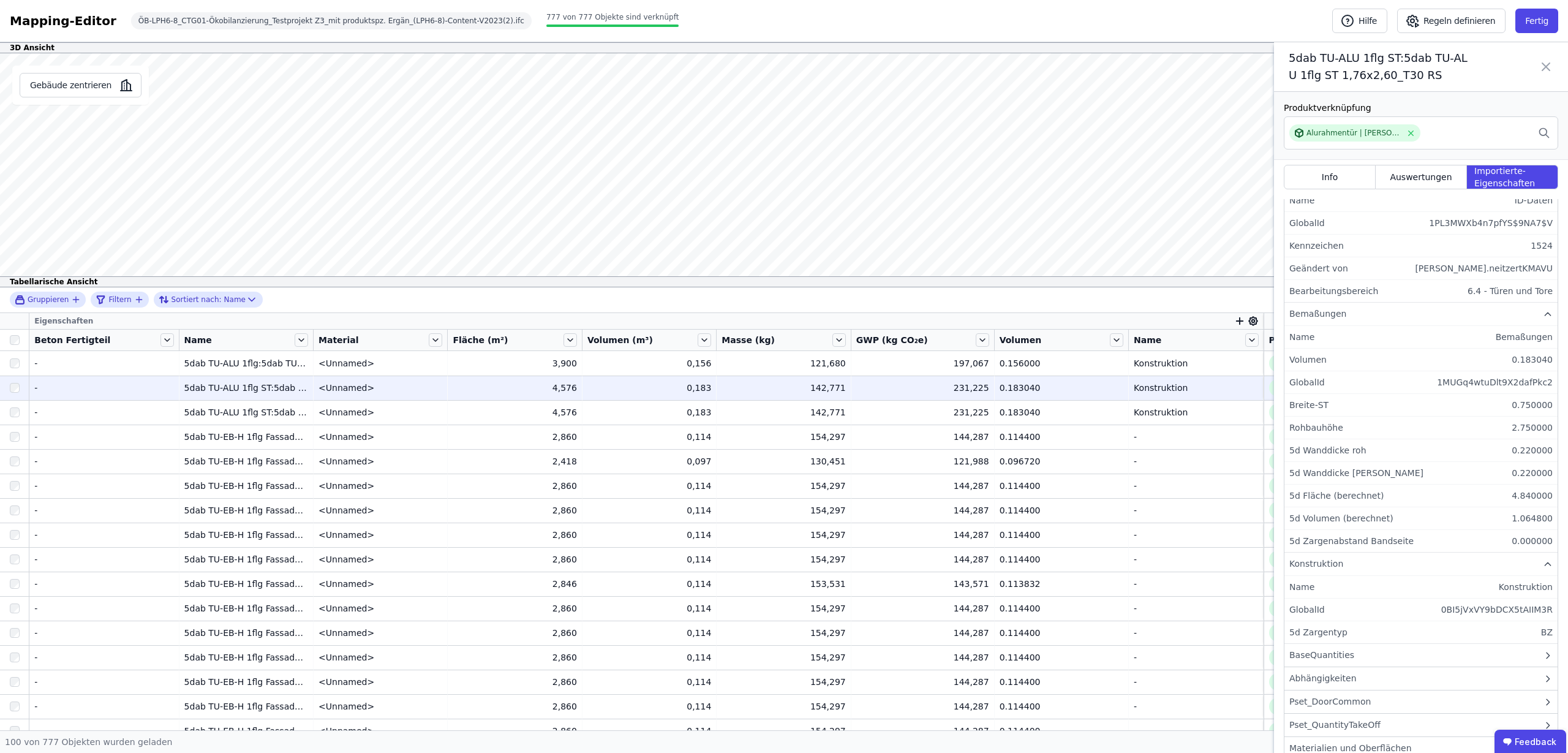
scroll to position [583, 0]
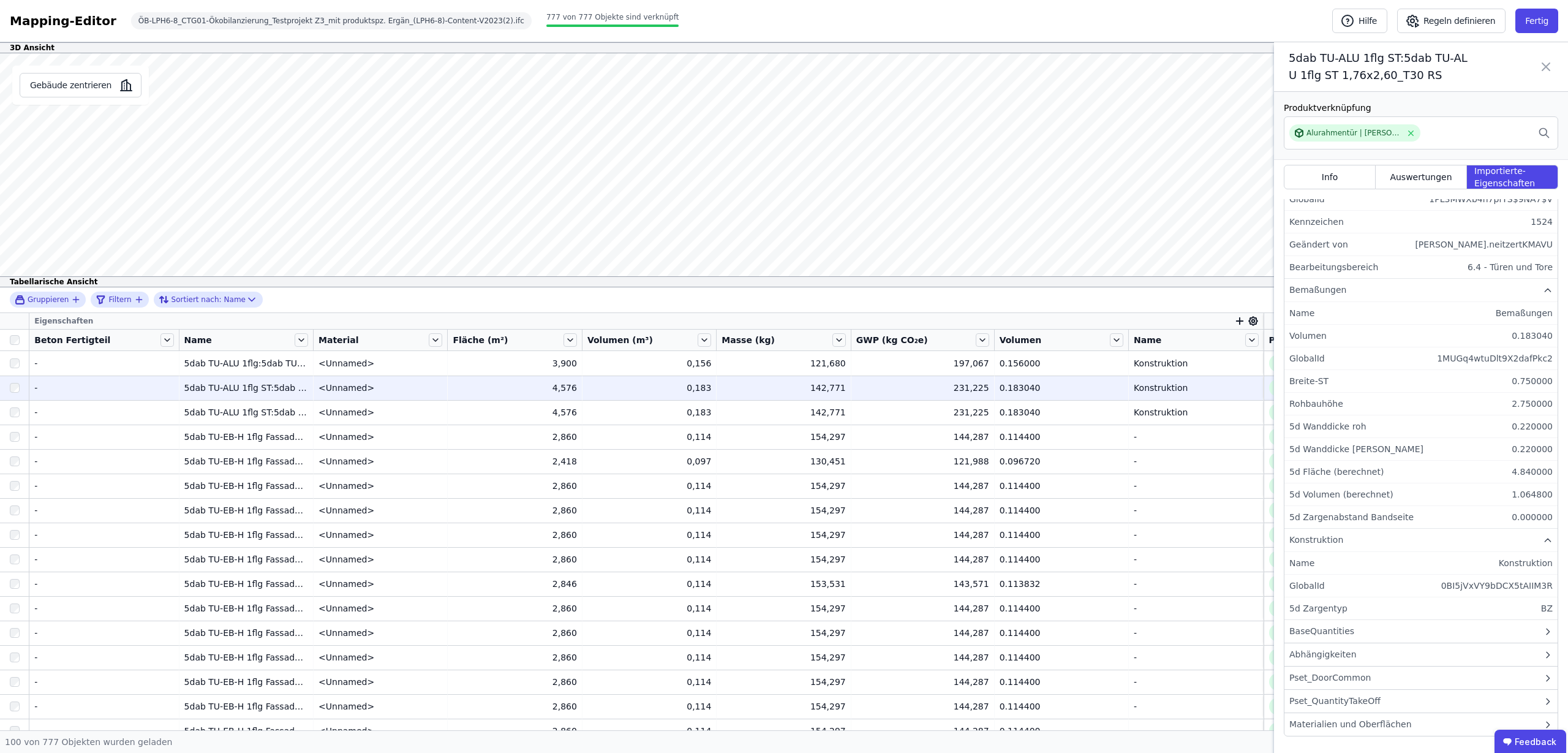
click at [1344, 611] on li "5d Zargentyp BZ" at bounding box center [1421, 608] width 273 height 22
click at [1331, 631] on div "BaseQuantities" at bounding box center [1322, 631] width 65 height 13
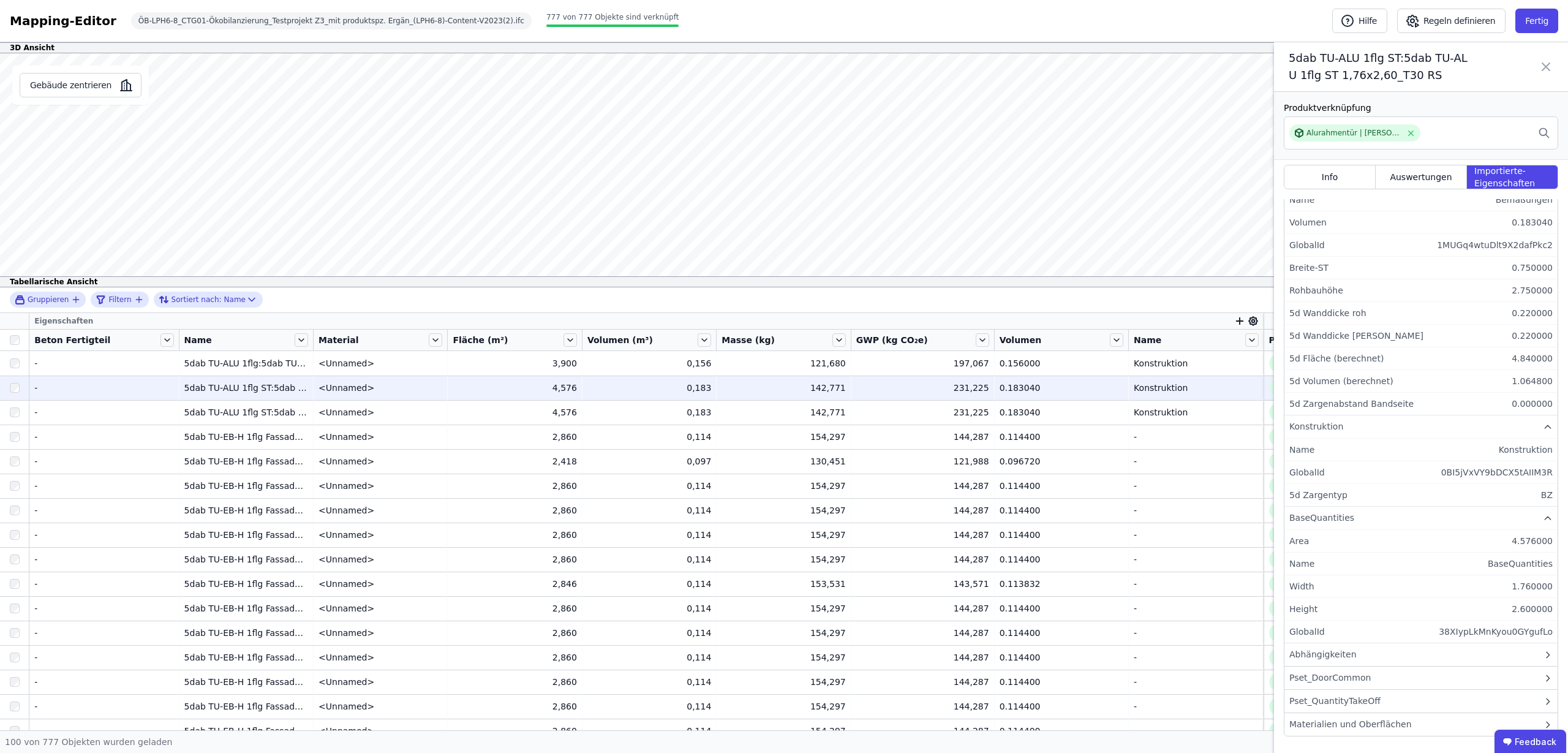
click at [1384, 730] on div "Materialien und Oberflächen" at bounding box center [1350, 724] width 122 height 13
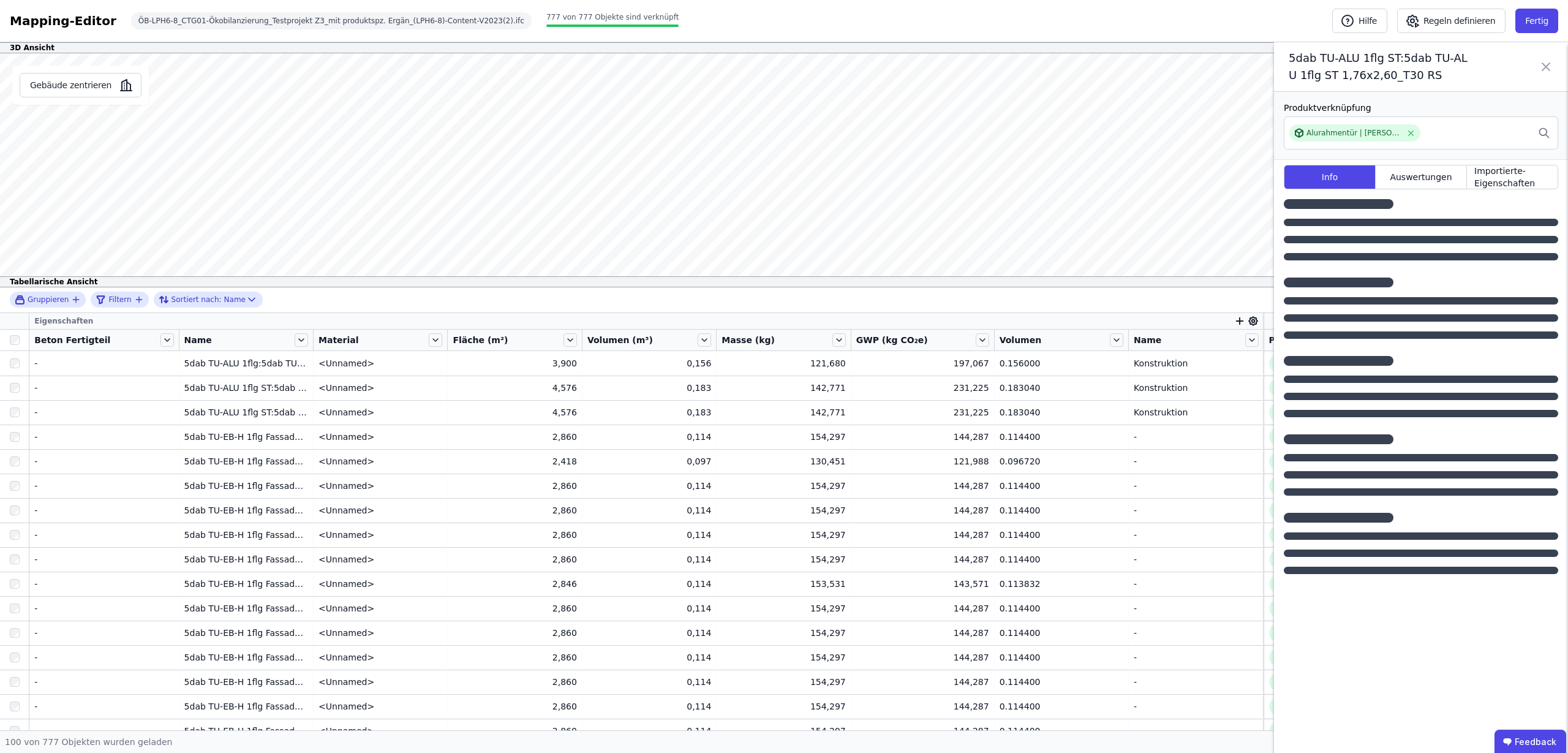
scroll to position [0, 0]
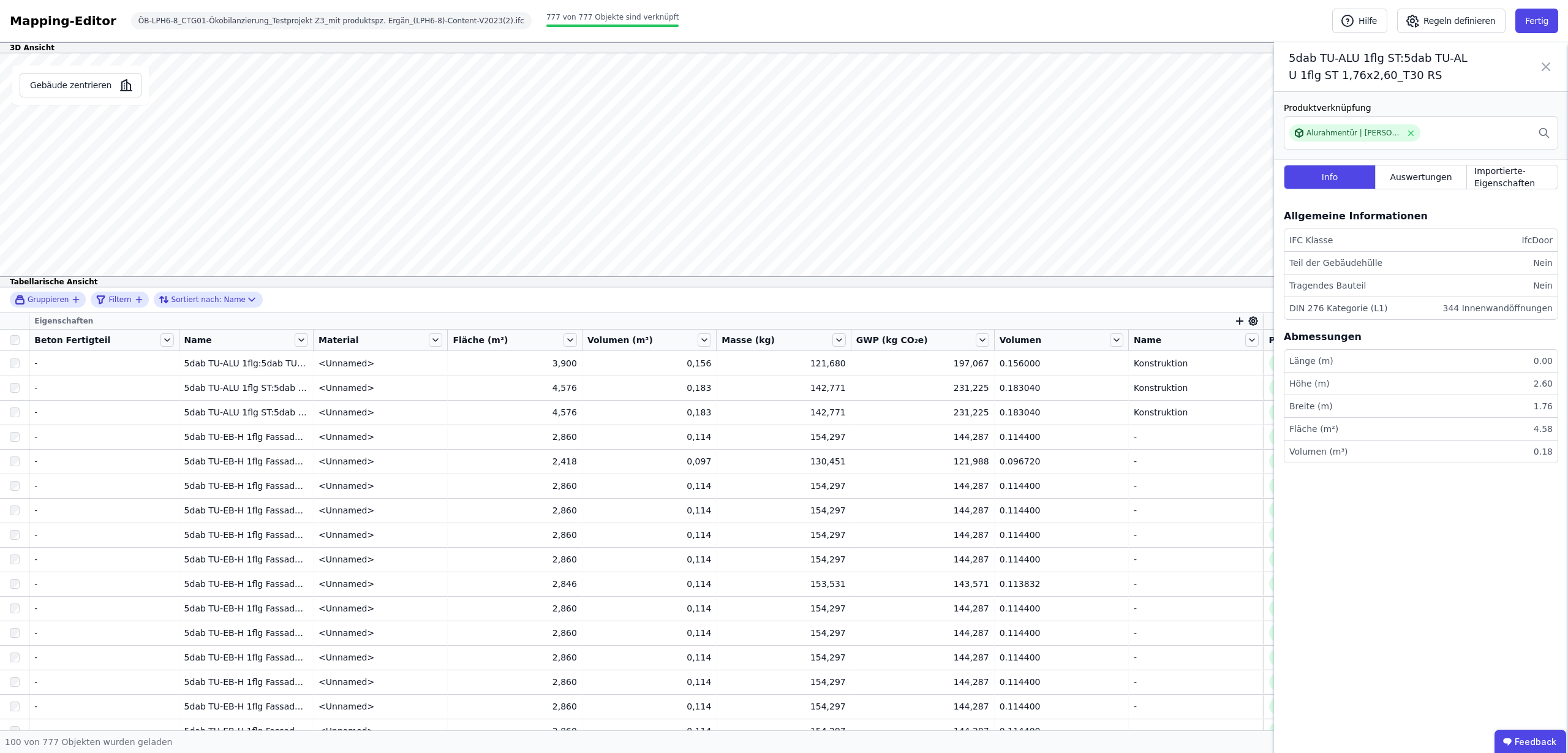
click at [1394, 579] on div "Produktverknüpfung Alurahmentür | [PERSON_NAME] Brandschutztür Rauchschutz Info…" at bounding box center [1421, 424] width 294 height 664
click at [1487, 185] on span "Importierte-Eigenschaften" at bounding box center [1513, 177] width 76 height 25
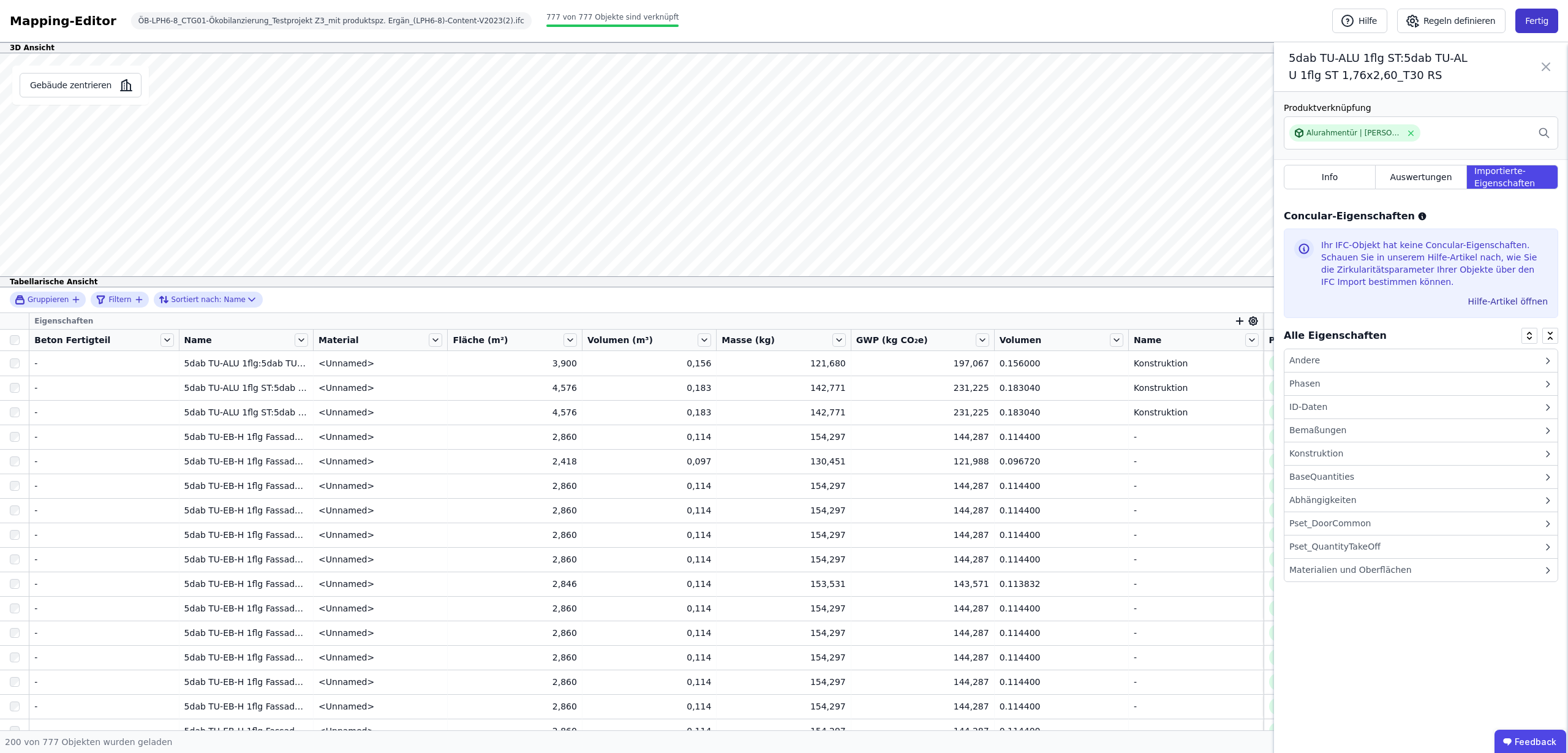
click at [1544, 13] on button "Fertig" at bounding box center [1536, 21] width 43 height 25
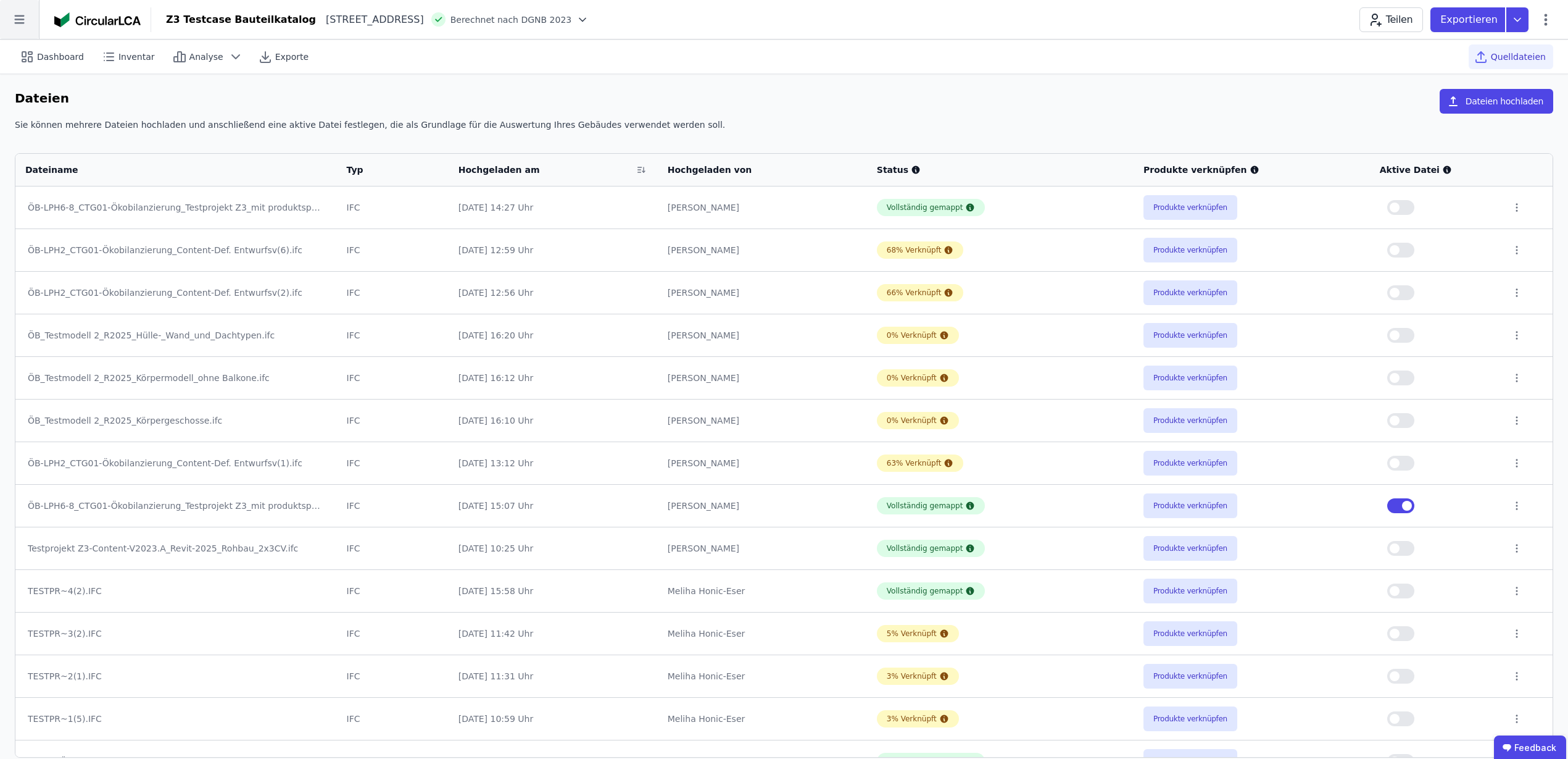
click at [28, 26] on icon at bounding box center [20, 20] width 39 height 39
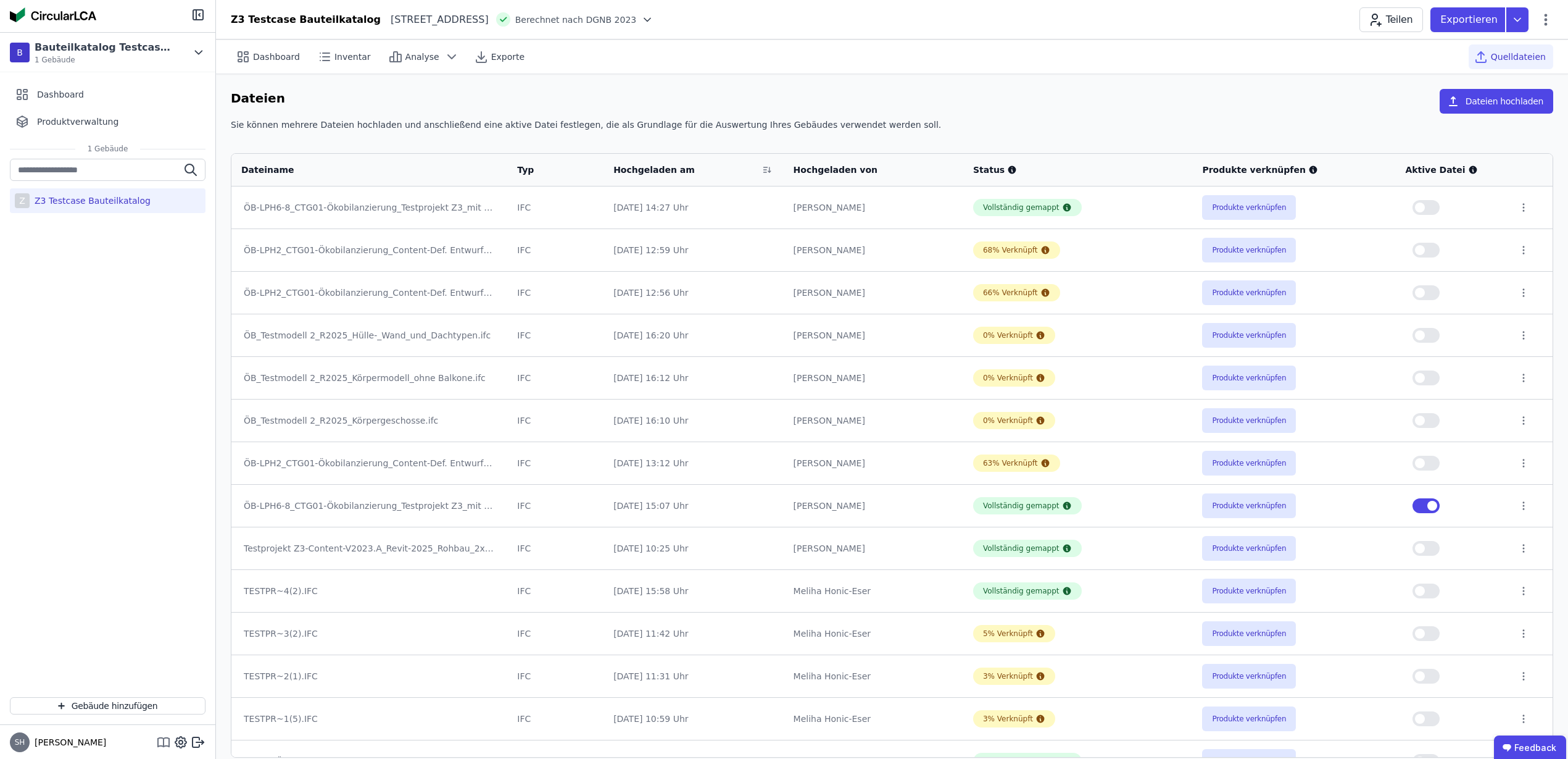
click at [162, 747] on icon at bounding box center [163, 741] width 15 height 15
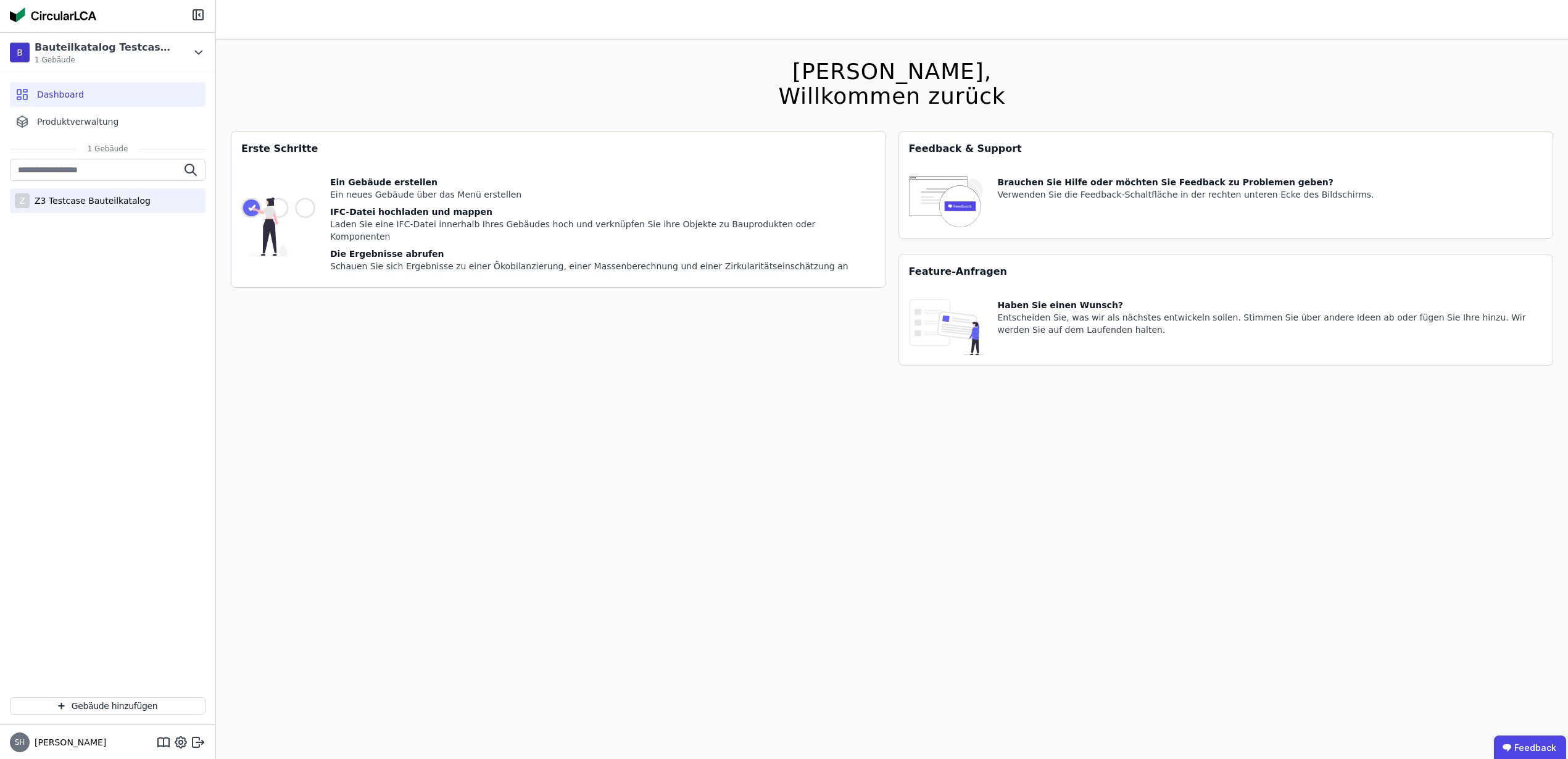
click at [111, 210] on div "Z Z3 Testcase Bauteilkatalog" at bounding box center [107, 201] width 195 height 25
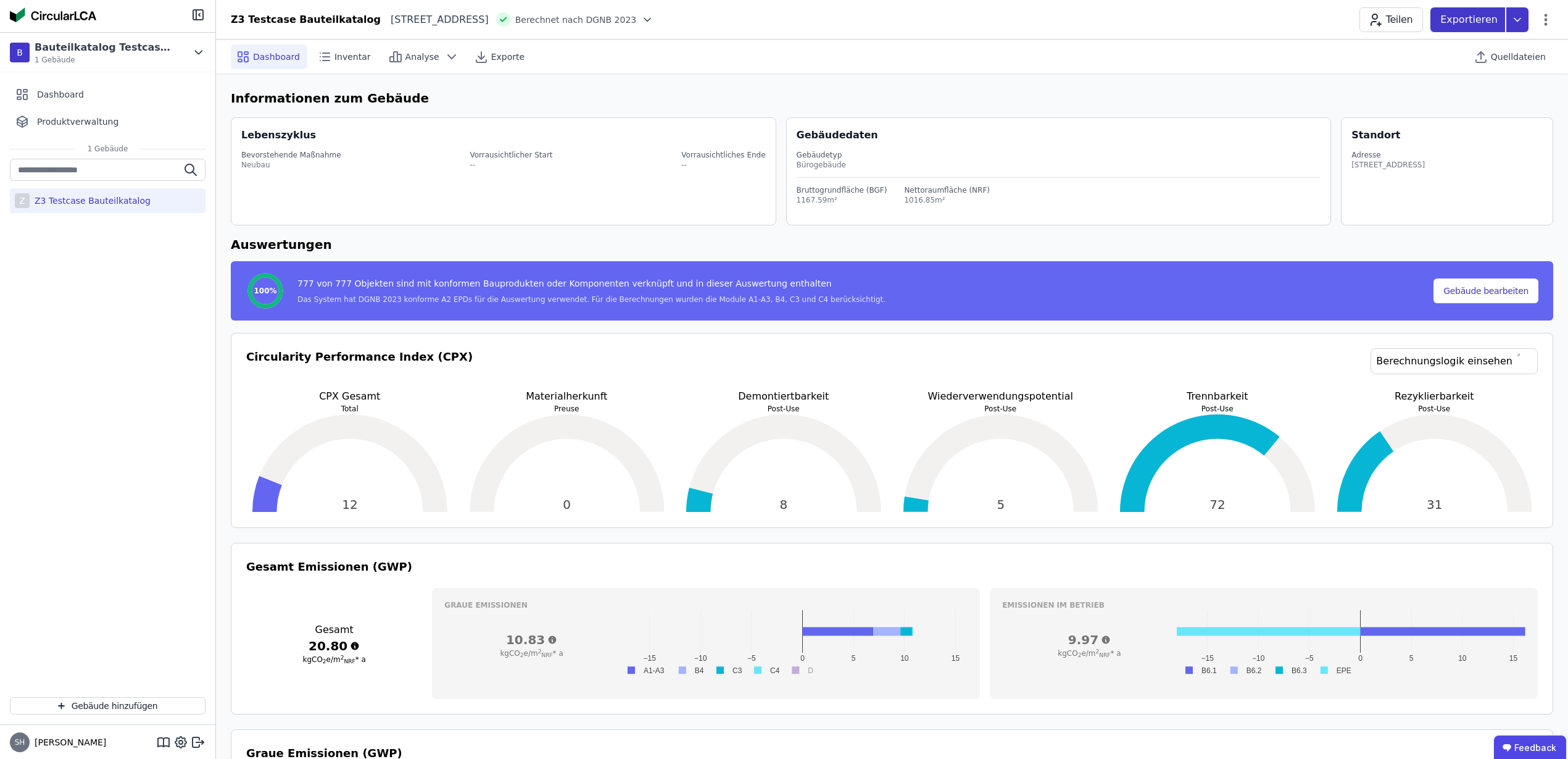
click at [1521, 15] on icon at bounding box center [1517, 20] width 22 height 25
click at [1439, 70] on div "Inventar" at bounding box center [1451, 70] width 154 height 22
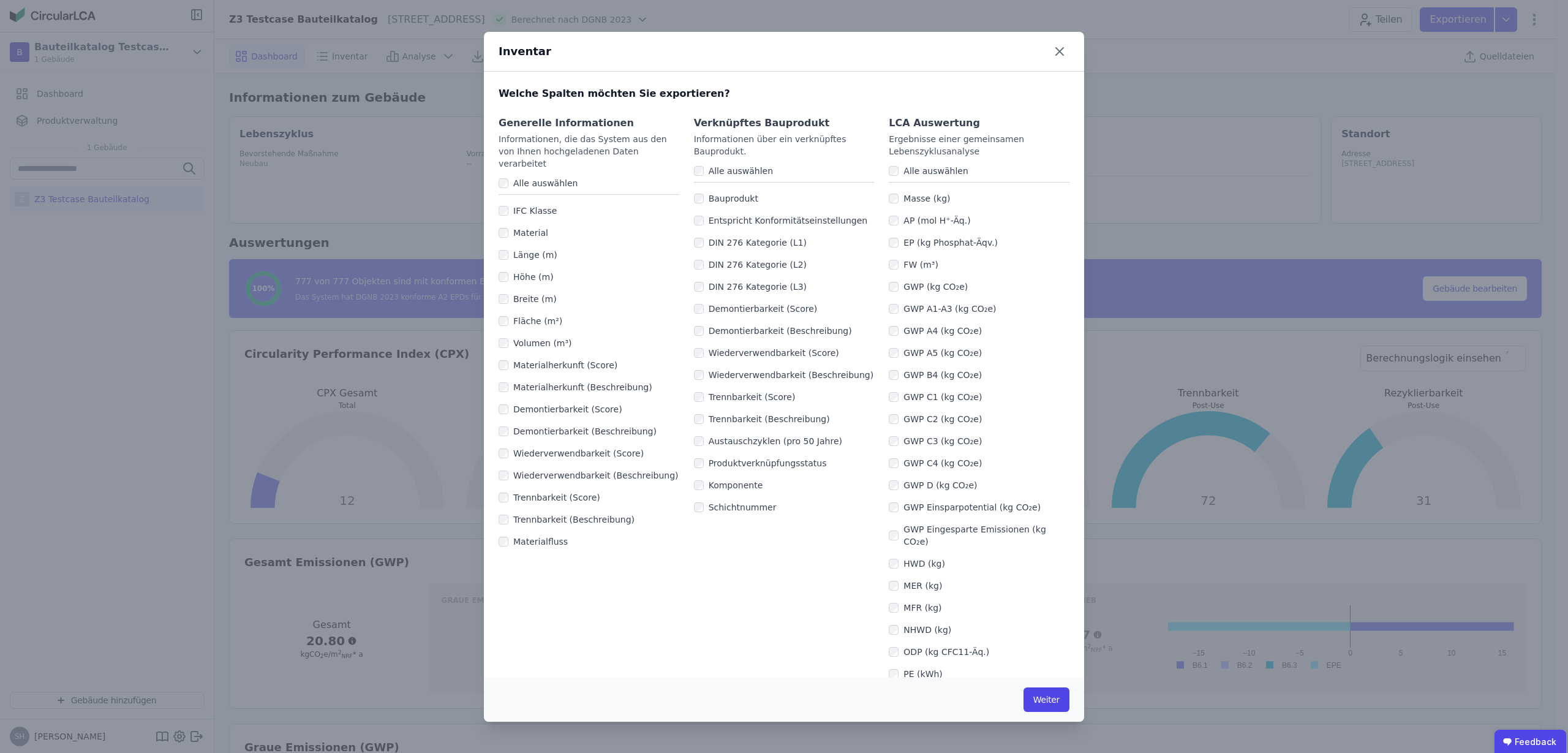
click at [899, 171] on label "Alle auswählen" at bounding box center [933, 171] width 70 height 12
click at [687, 168] on div "Generelle Informationen Informationen, die das System aus den von Ihnen hochgel…" at bounding box center [783, 673] width 600 height 1143
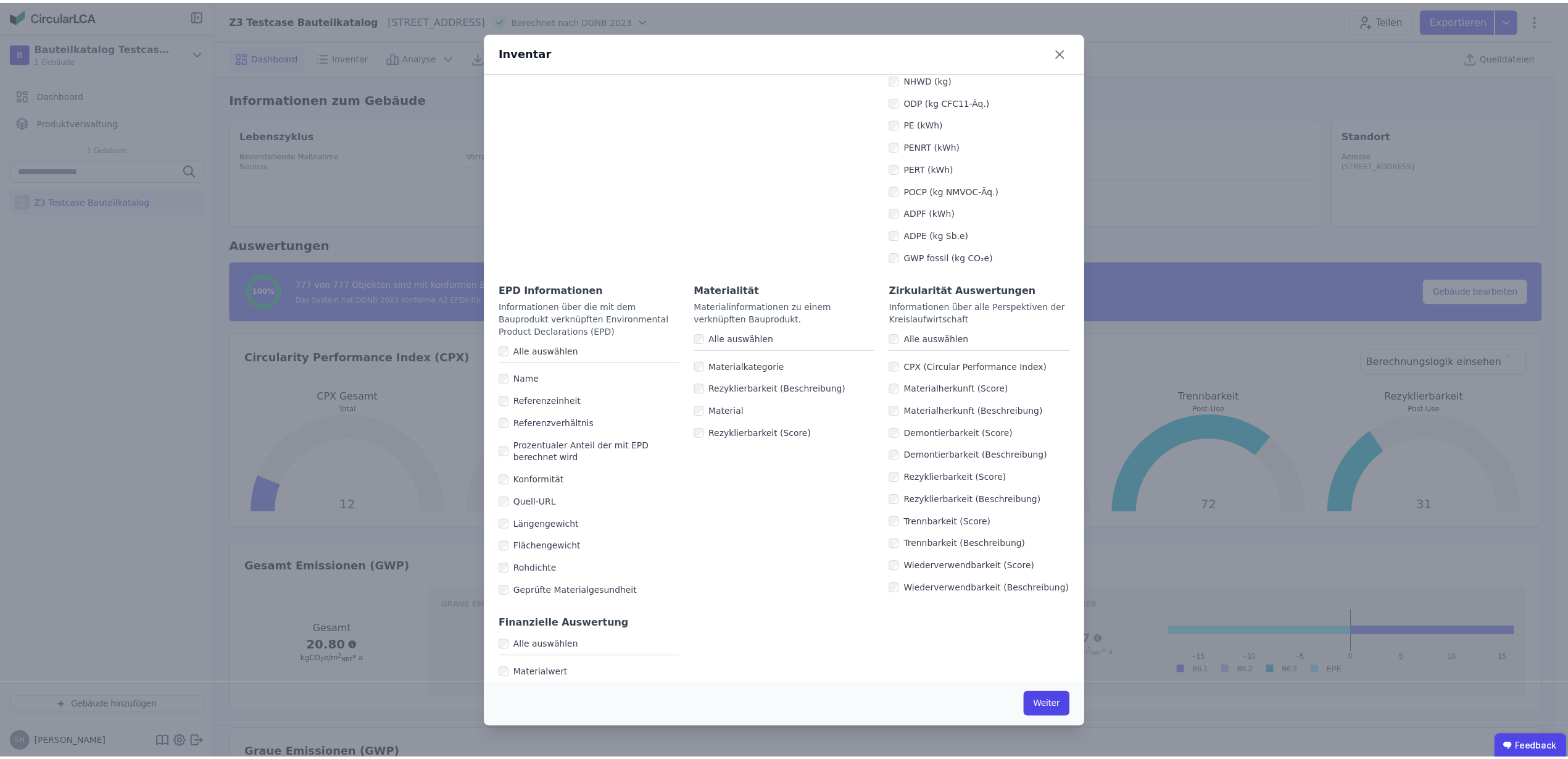
scroll to position [559, 0]
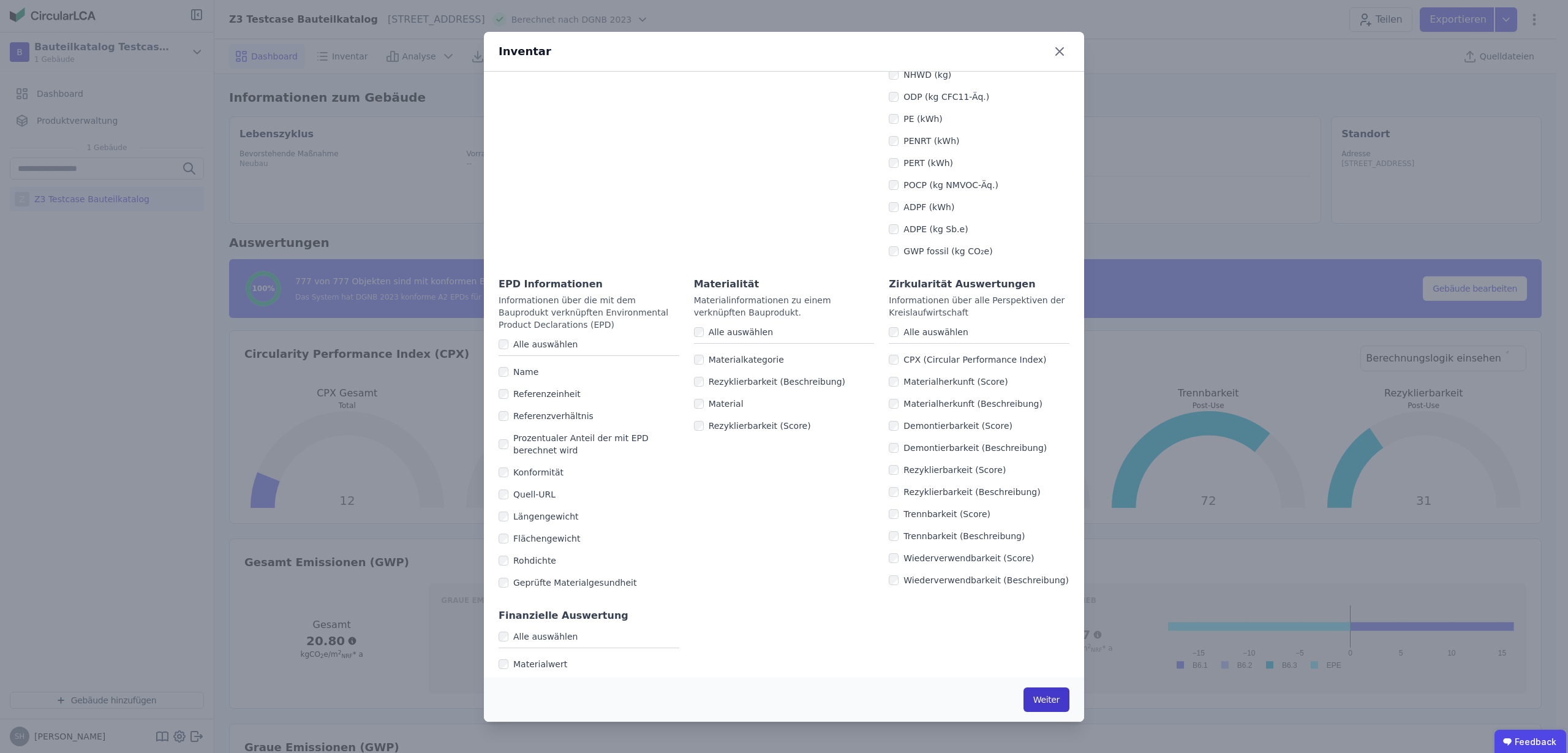
click at [1049, 704] on button "Weiter" at bounding box center [1047, 699] width 46 height 25
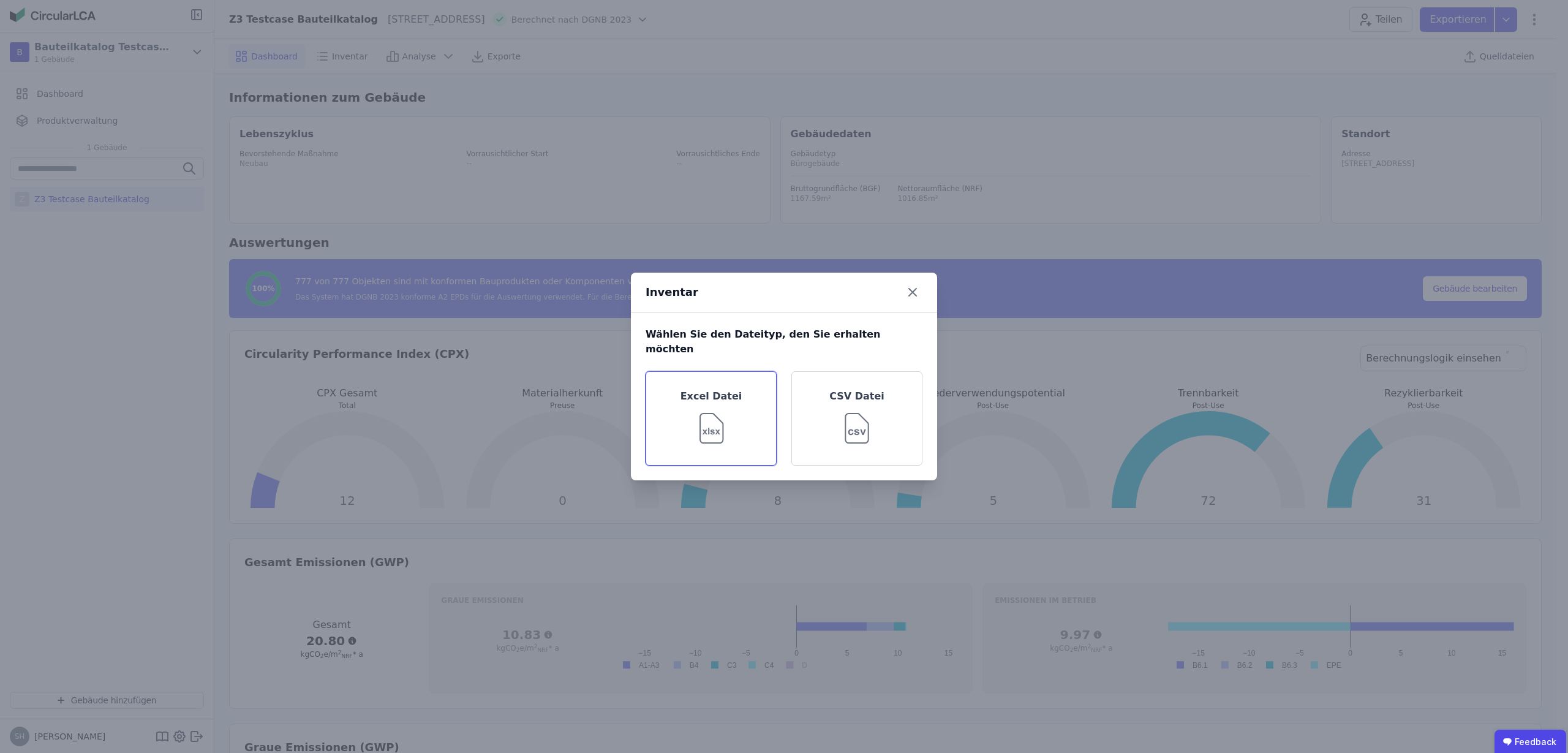
click at [729, 432] on img at bounding box center [711, 425] width 40 height 44
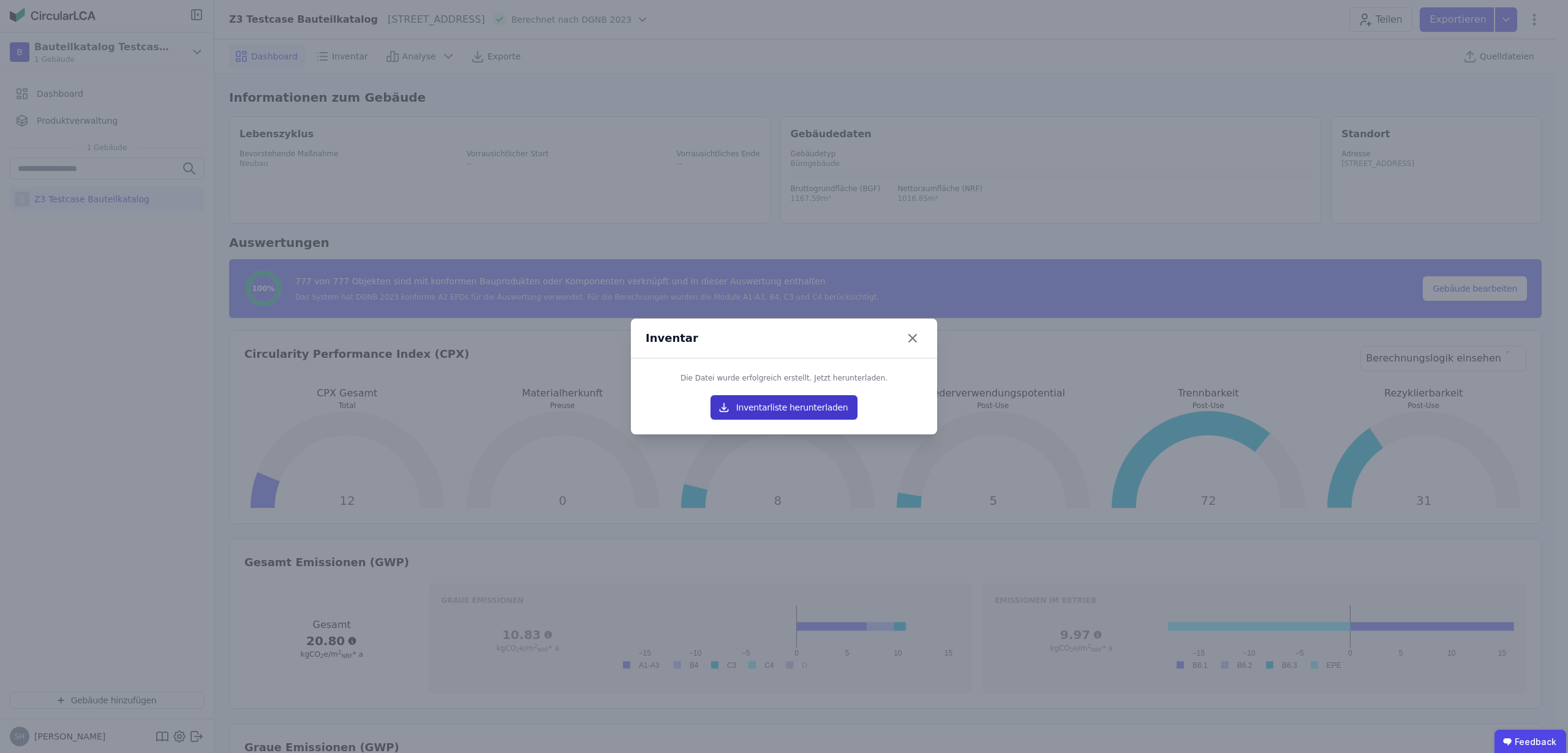
click at [761, 403] on button "Inventarliste herunterladen" at bounding box center [784, 408] width 147 height 25
drag, startPoint x: 914, startPoint y: 343, endPoint x: 908, endPoint y: 323, distance: 20.9
click at [914, 342] on icon at bounding box center [913, 338] width 19 height 19
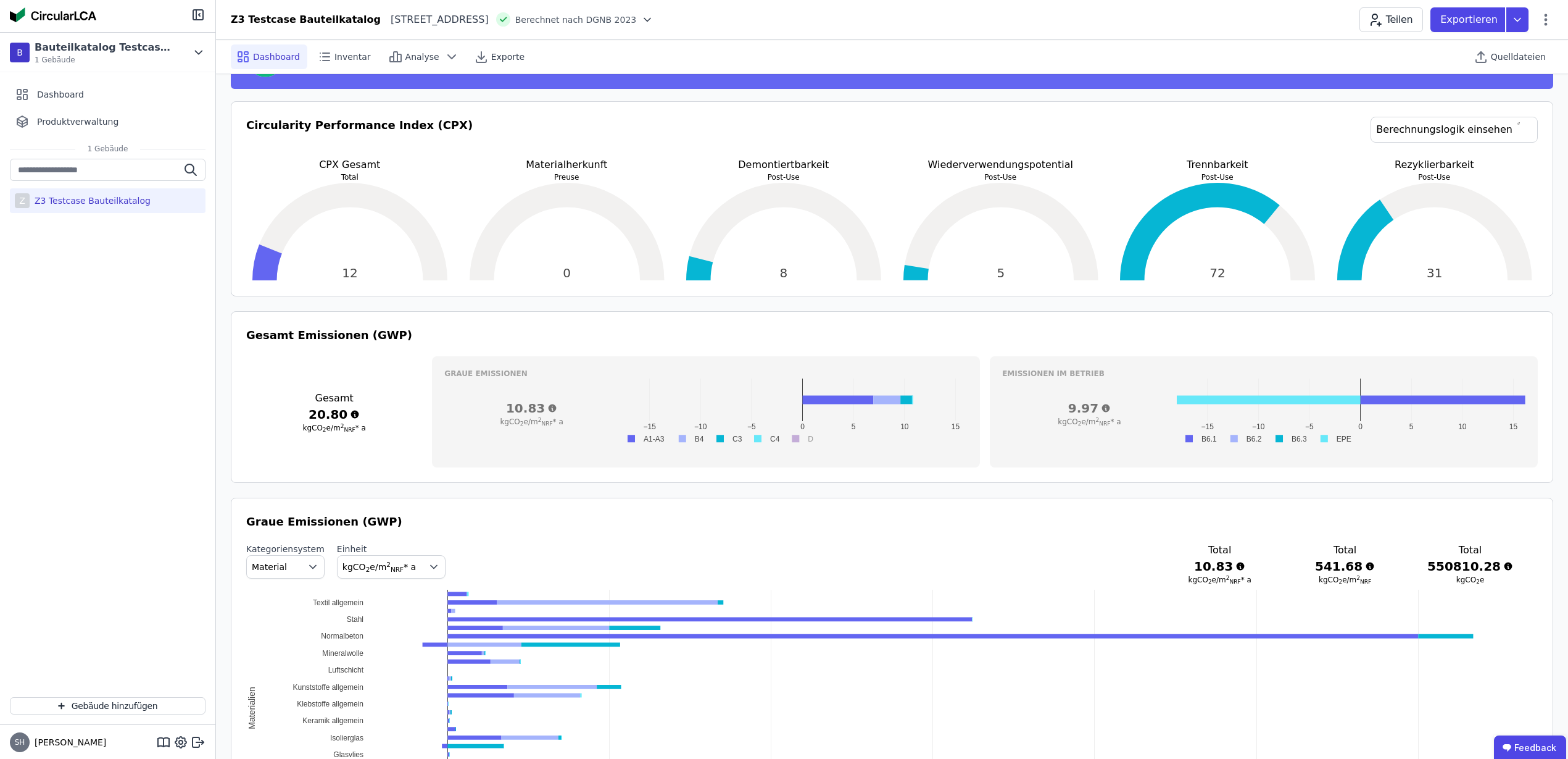
scroll to position [0, 0]
